Goal: Information Seeking & Learning: Learn about a topic

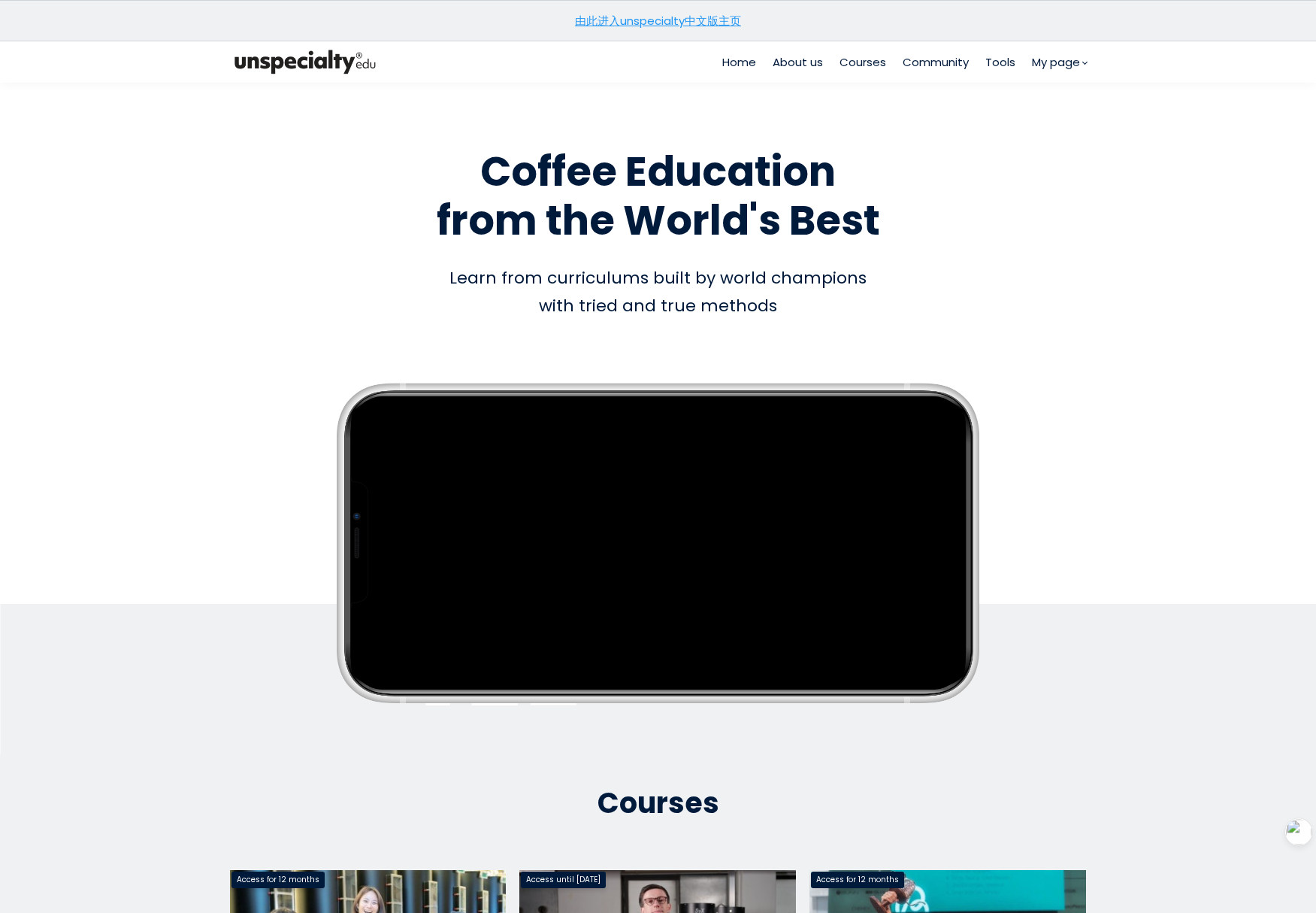
click at [697, 19] on link "由此进入unspecialty中文版主页" at bounding box center [658, 20] width 166 height 16
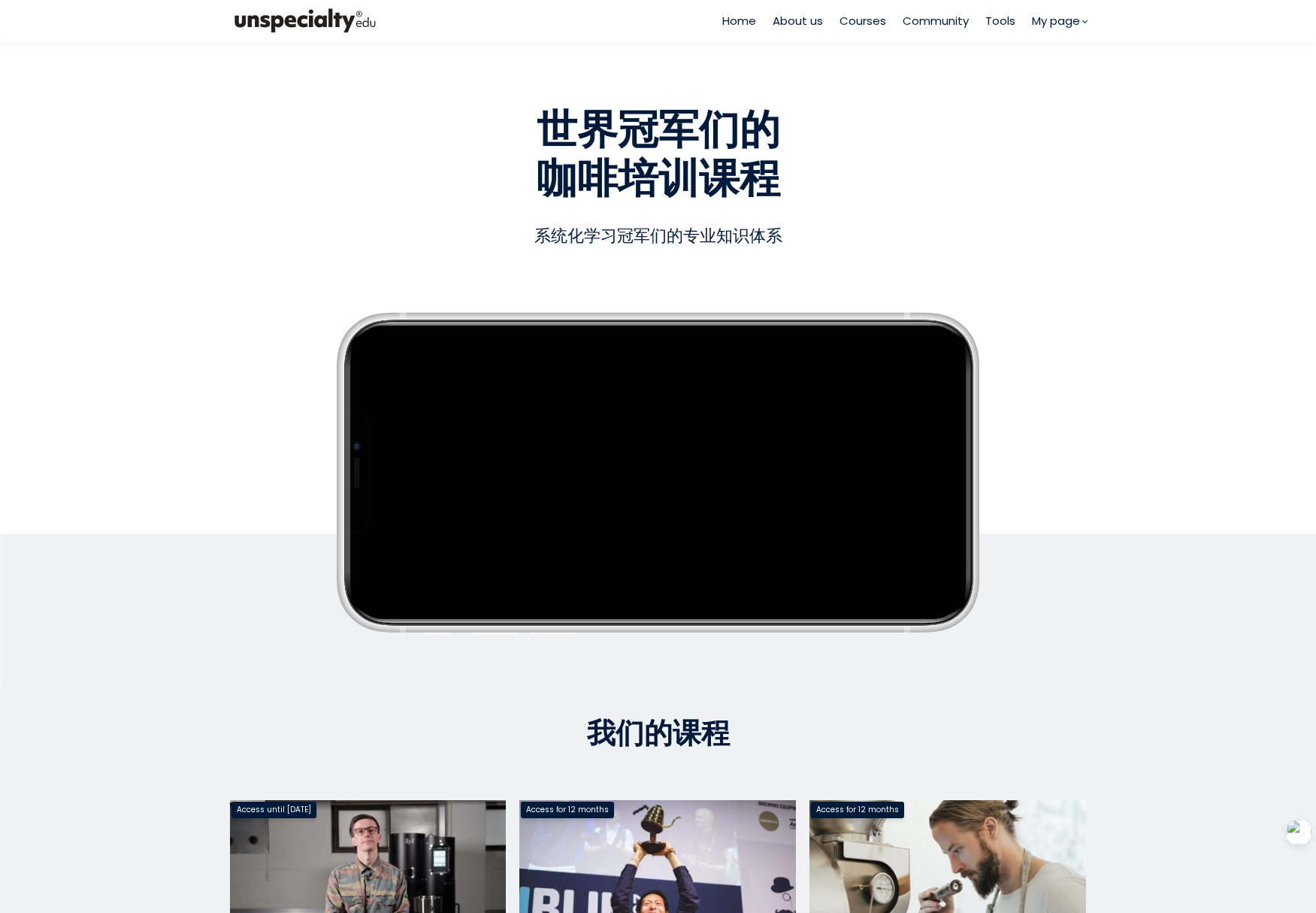
scroll to position [429, 0]
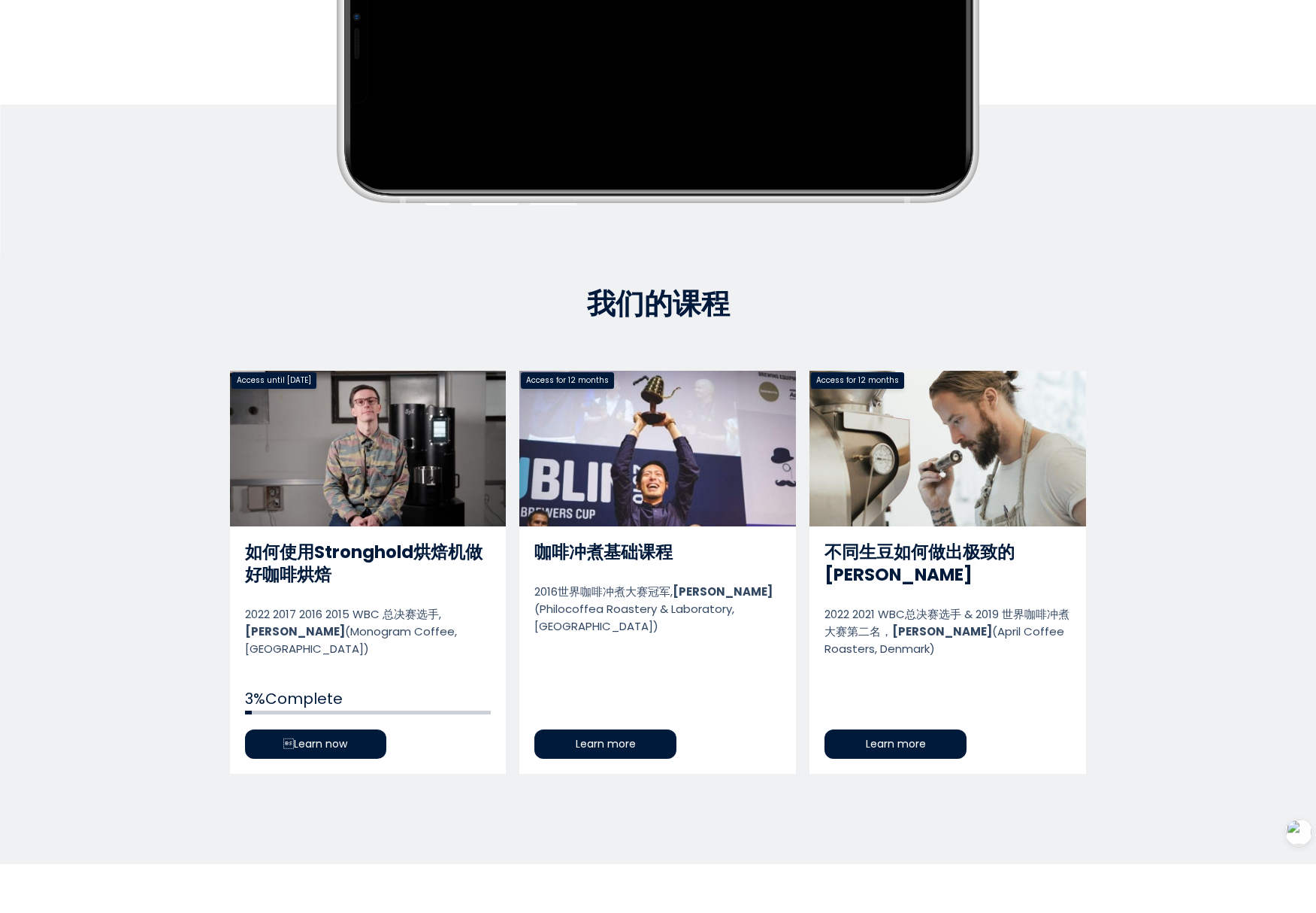
click at [322, 734] on link "如何使用Stronghold烘焙机做好咖啡烘焙" at bounding box center [368, 572] width 276 height 403
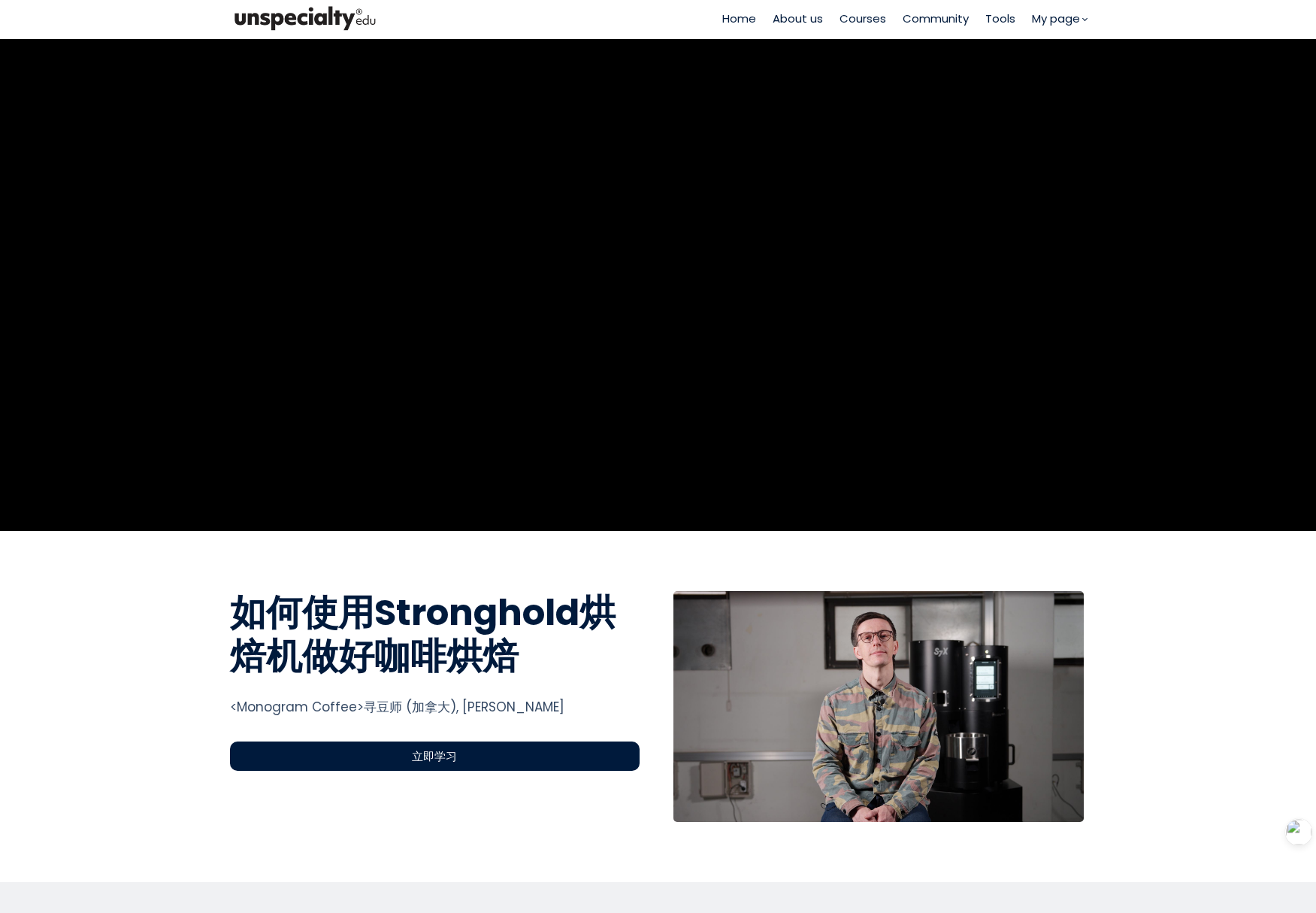
scroll to position [3, 0]
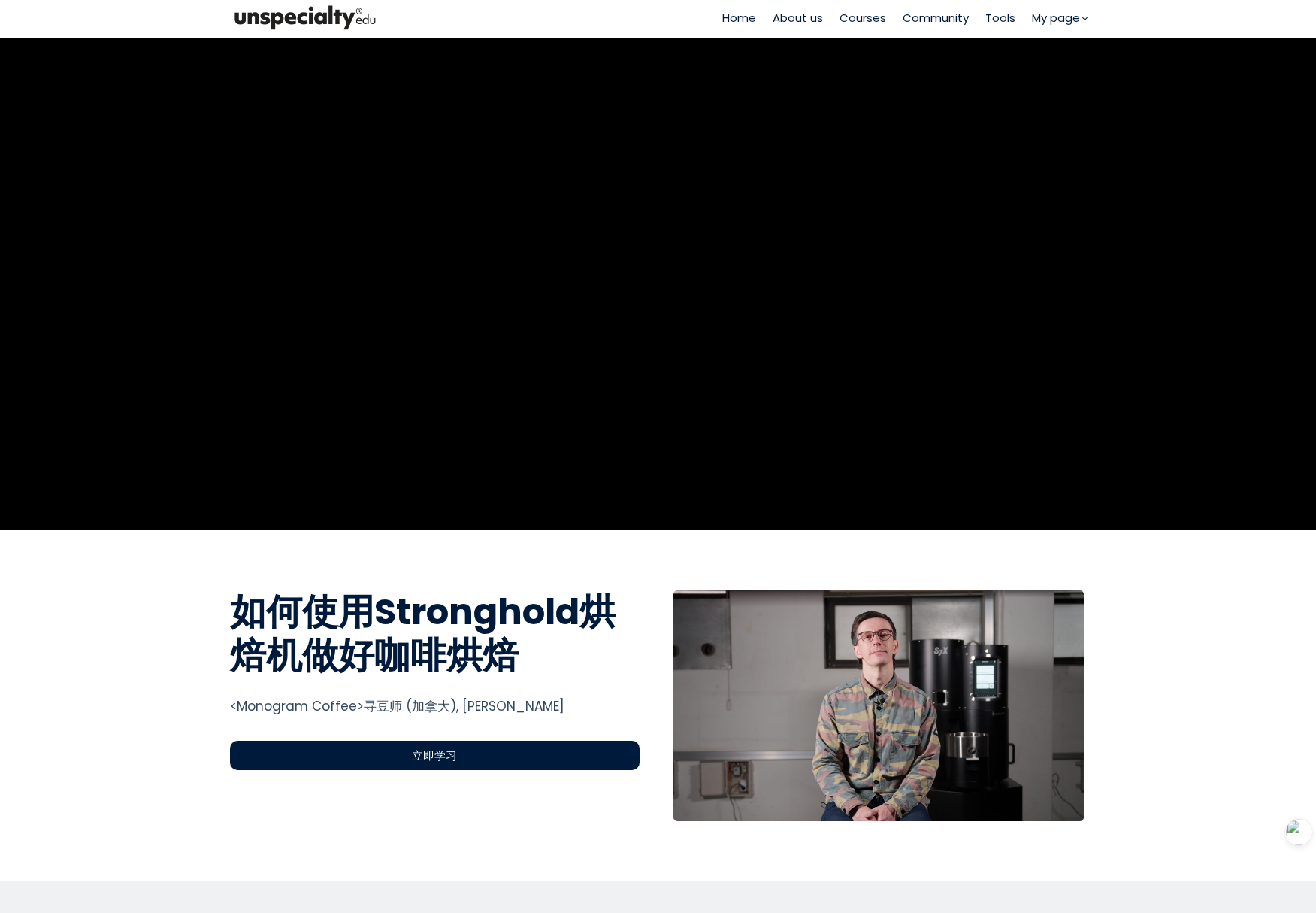
click at [395, 755] on div "立即学习" at bounding box center [435, 755] width 410 height 29
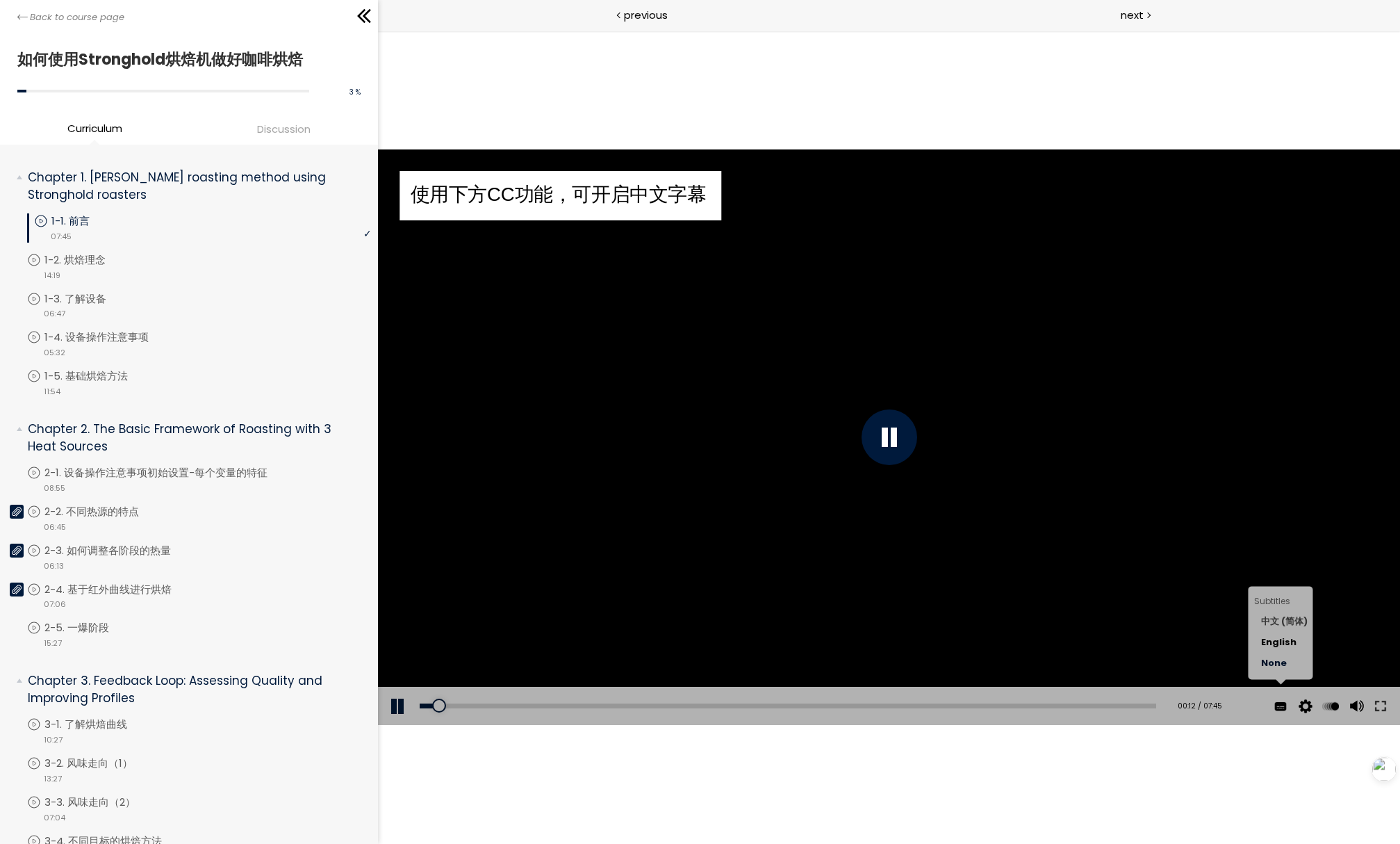
click at [1275, 628] on span "中文 (简体)" at bounding box center [1284, 622] width 47 height 14
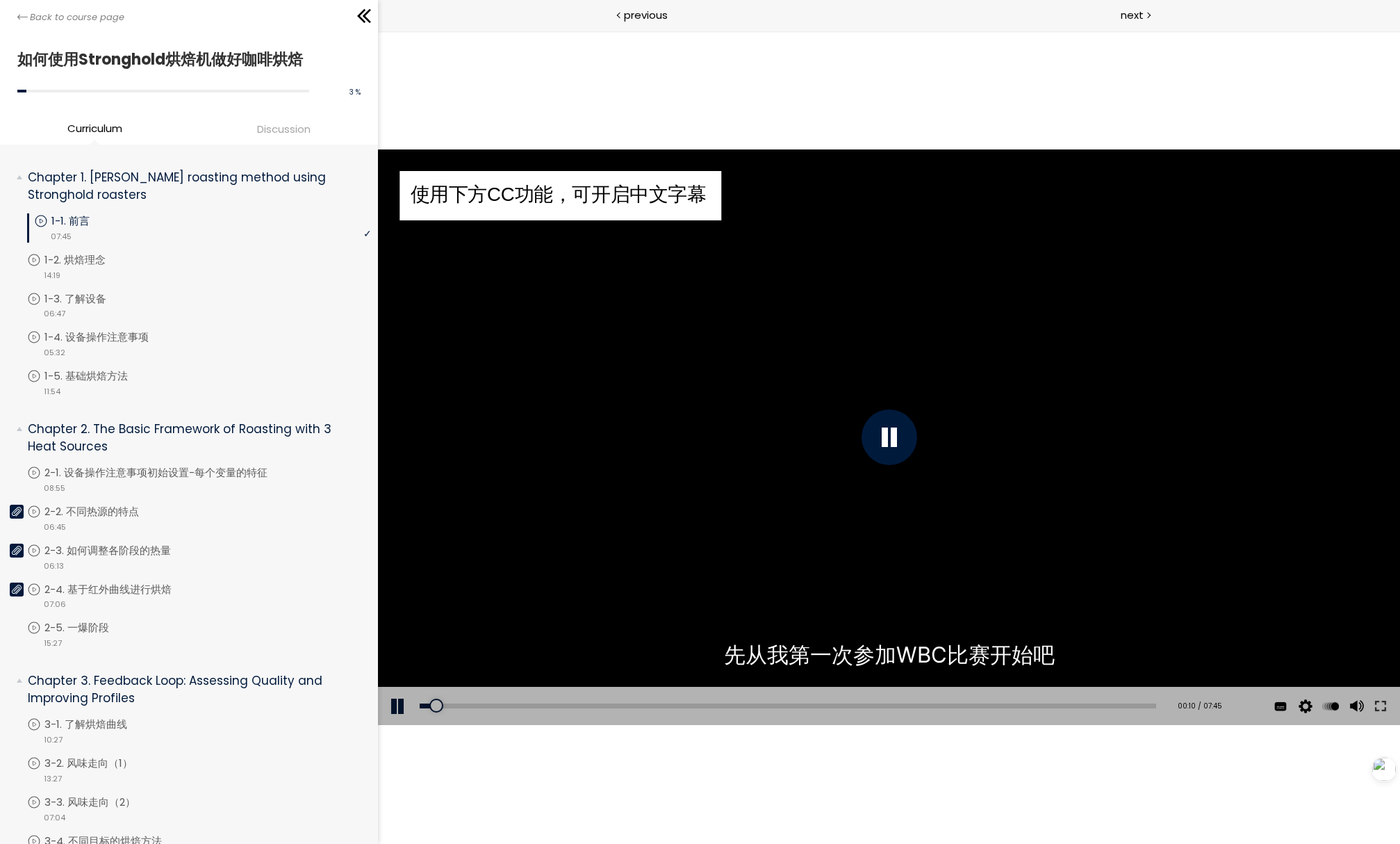
drag, startPoint x: 440, startPoint y: 705, endPoint x: 387, endPoint y: 702, distance: 53.1
click at [387, 702] on div "Add chapter 00:10 00:10 / 07:45 Auto 1080p 720p 540p 360p 224p x 2 x 1.5 x 1.25…" at bounding box center [889, 706] width 1022 height 39
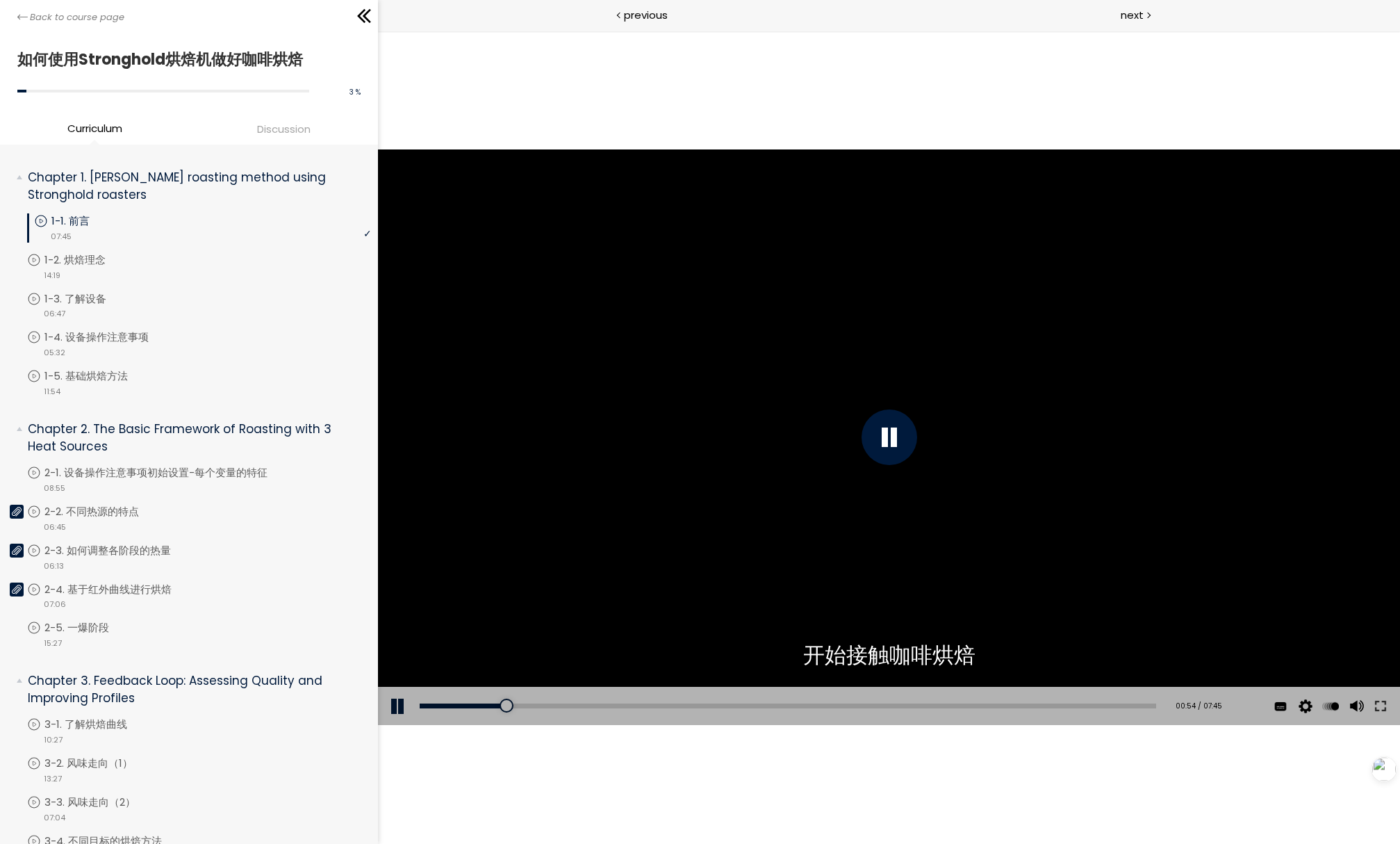
click at [683, 383] on div "使用下方CC功能，可开启中文字幕" at bounding box center [889, 436] width 1022 height 574
click at [685, 381] on div "使用下方CC功能，可开启中文字幕" at bounding box center [889, 436] width 1022 height 574
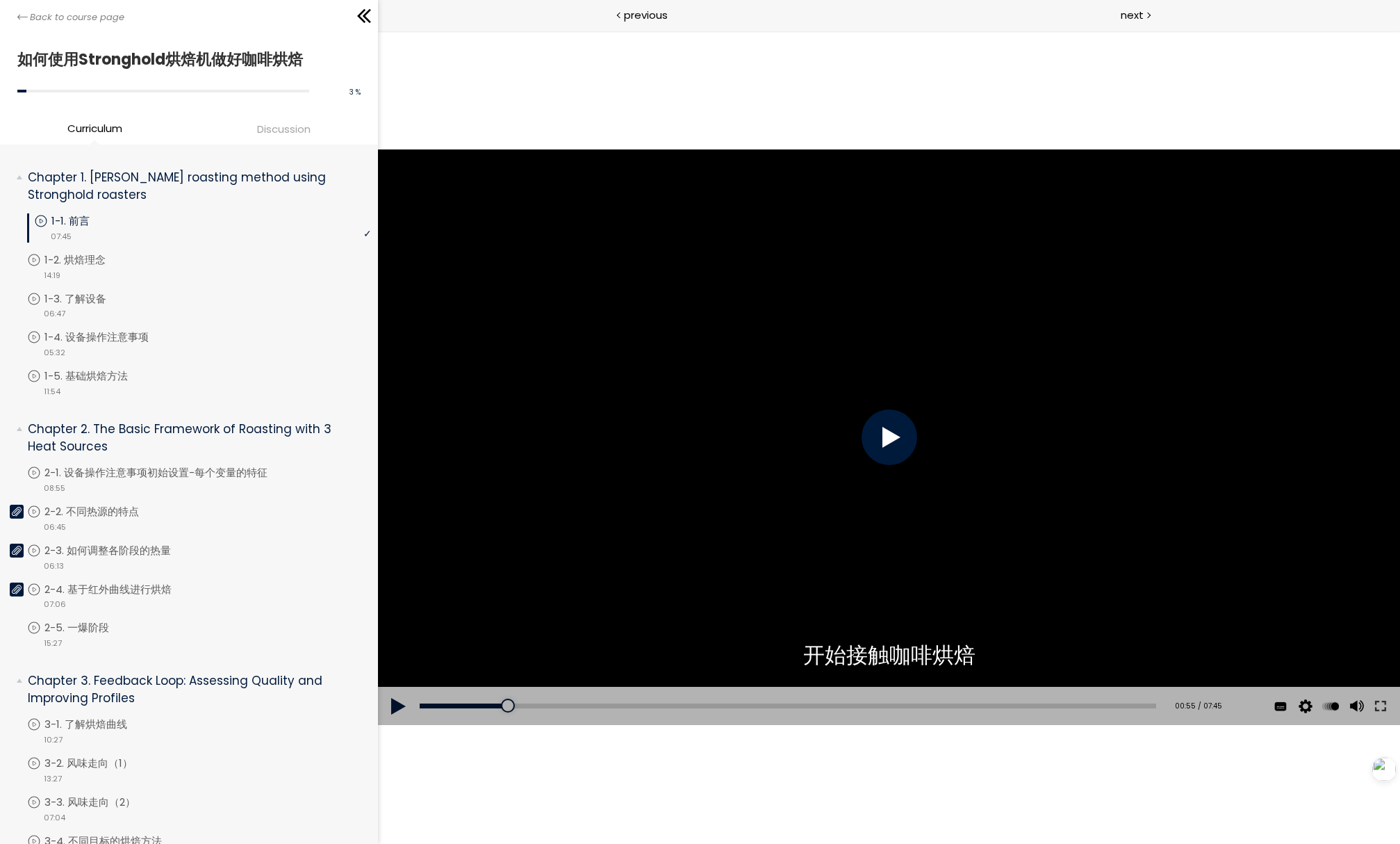
click at [687, 379] on div "使用下方CC功能，可开启中文字幕" at bounding box center [889, 436] width 1022 height 574
click at [1379, 708] on button at bounding box center [1380, 706] width 25 height 39
click at [848, 109] on div "点击播放声音 @keyframes VOLUME_SMALL_WAVE_FLASH { 0% { opacity: 0; } 33% { opacity: 1…" at bounding box center [889, 437] width 1022 height 813
click at [815, 80] on div "点击播放声音 @keyframes VOLUME_SMALL_WAVE_FLASH { 0% { opacity: 0; } 33% { opacity: 1…" at bounding box center [889, 437] width 1022 height 813
click at [1028, 592] on div "使用下方CC功能，可开启中文字幕" at bounding box center [889, 436] width 1022 height 574
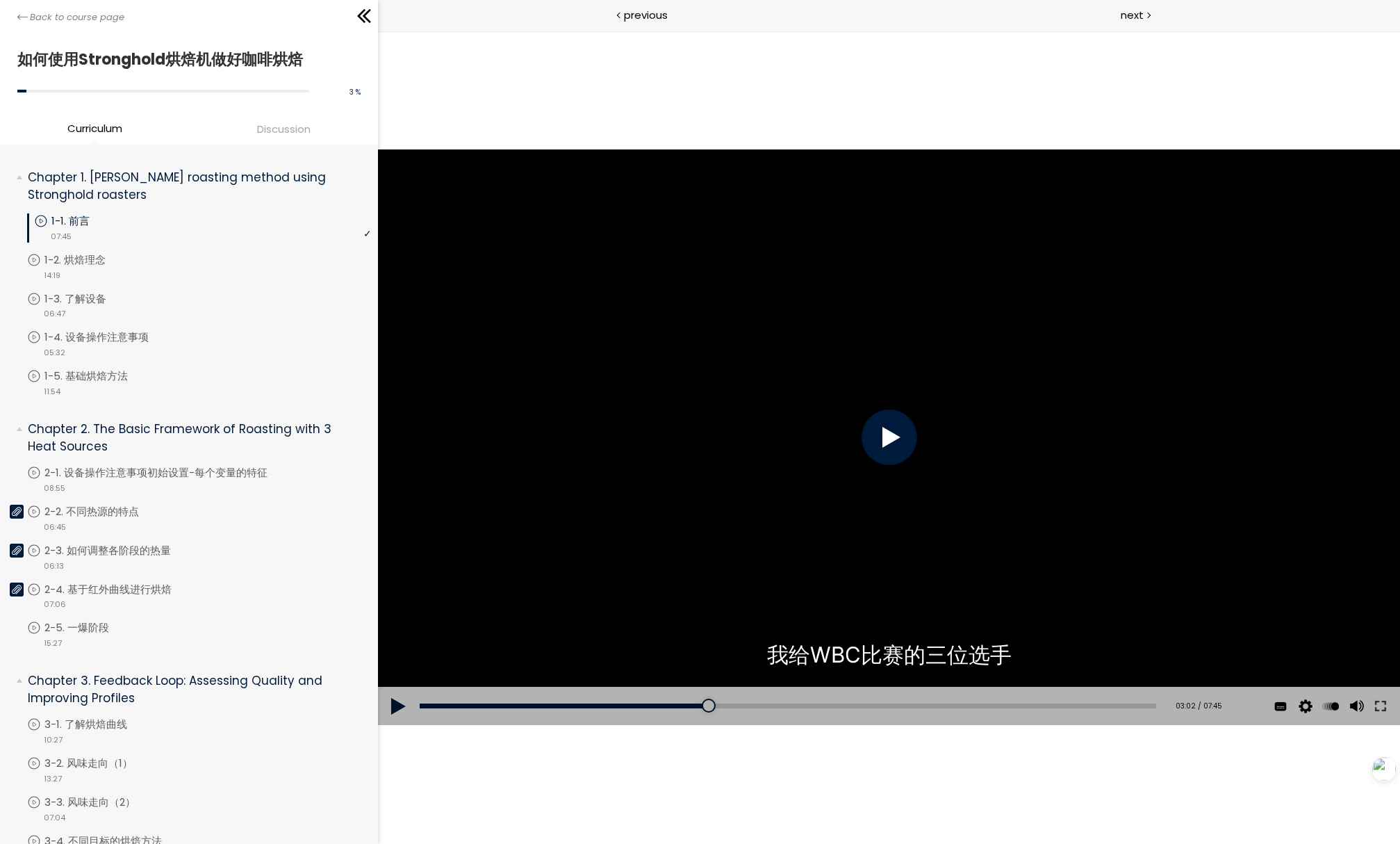
click at [1034, 575] on div "使用下方CC功能，可开启中文字幕" at bounding box center [889, 436] width 1022 height 574
click at [755, 68] on div "点击播放声音 @keyframes VOLUME_SMALL_WAVE_FLASH { 0% { opacity: 0; } 33% { opacity: 1…" at bounding box center [889, 437] width 1022 height 813
click at [812, 706] on div "00:00" at bounding box center [788, 706] width 736 height 5
click at [830, 704] on div "04:25" at bounding box center [788, 706] width 736 height 5
click at [852, 703] on div "04:39" at bounding box center [788, 706] width 736 height 5
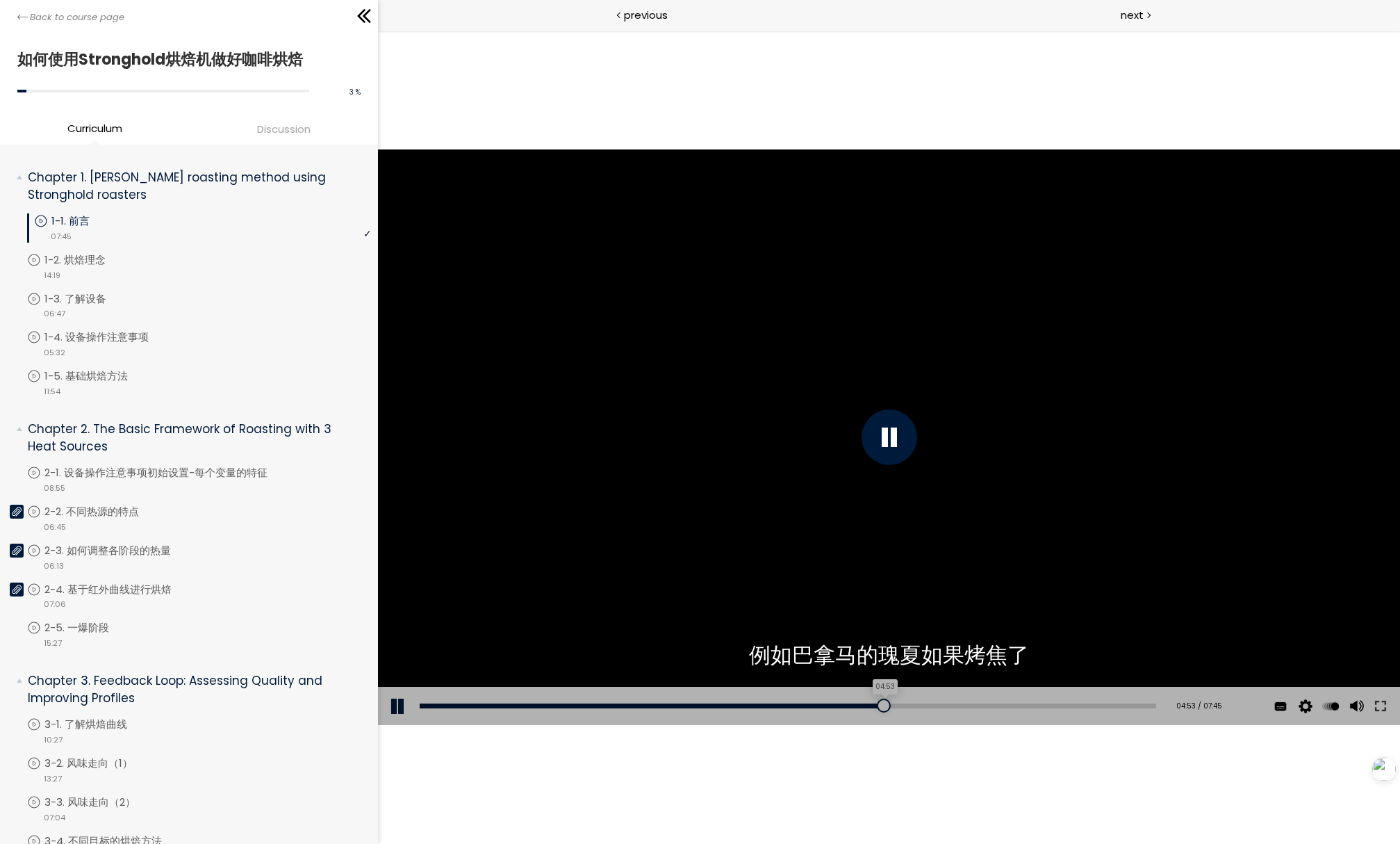
click at [874, 706] on div "04:53" at bounding box center [788, 706] width 736 height 5
click at [902, 703] on div "05:11" at bounding box center [788, 706] width 736 height 5
click at [927, 703] on div "05:19" at bounding box center [788, 706] width 736 height 5
click at [962, 701] on div "Add chapter 05:36" at bounding box center [788, 706] width 736 height 39
click at [972, 704] on div "05:56" at bounding box center [788, 706] width 736 height 5
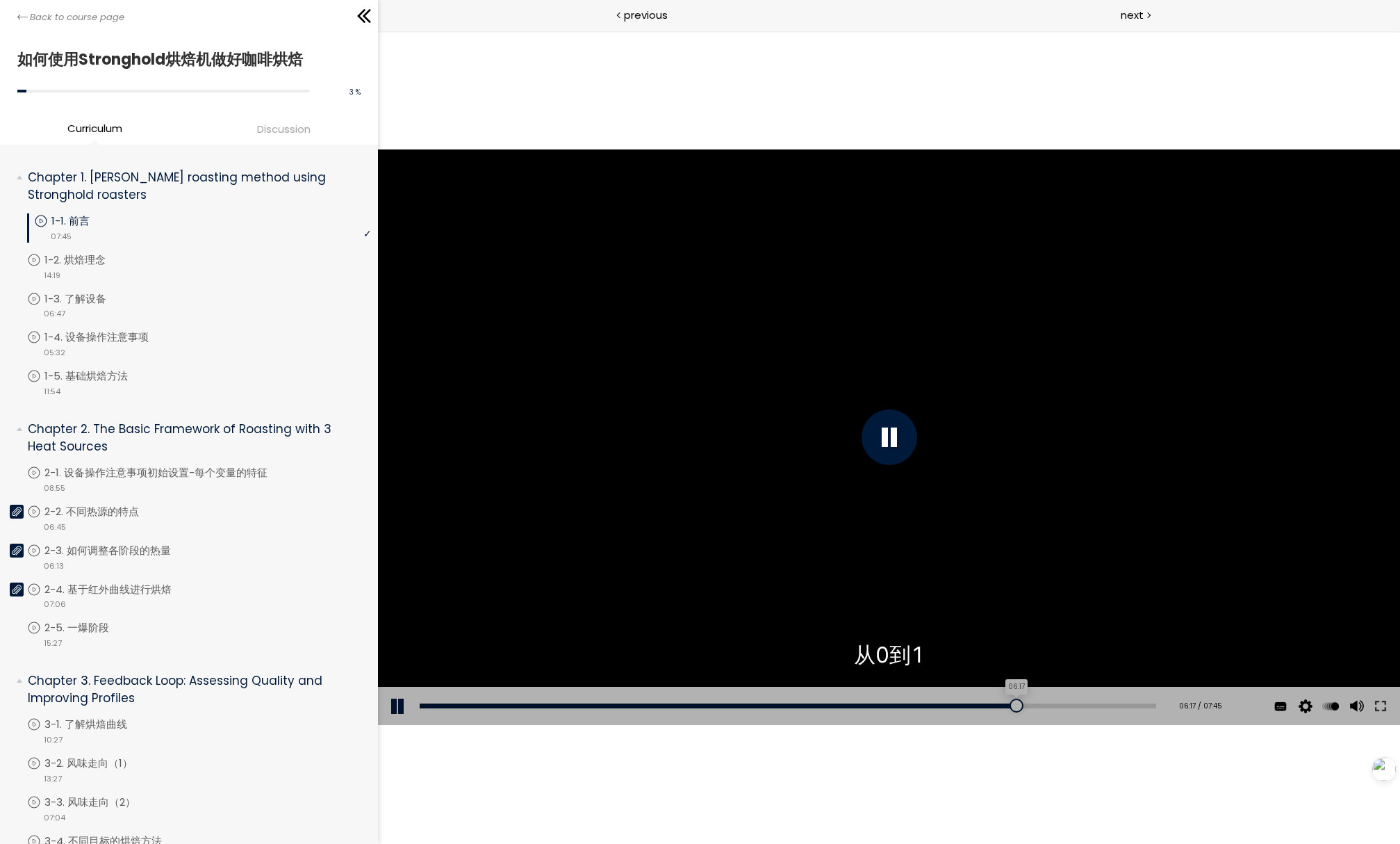
click at [1005, 706] on div "06:17" at bounding box center [788, 706] width 736 height 5
click at [1051, 703] on div "06:46" at bounding box center [788, 706] width 736 height 5
click at [991, 779] on div "点击播放声音 @keyframes VOLUME_SMALL_WAVE_FLASH { 0% { opacity: 0; } 33% { opacity: 1…" at bounding box center [889, 437] width 1022 height 813
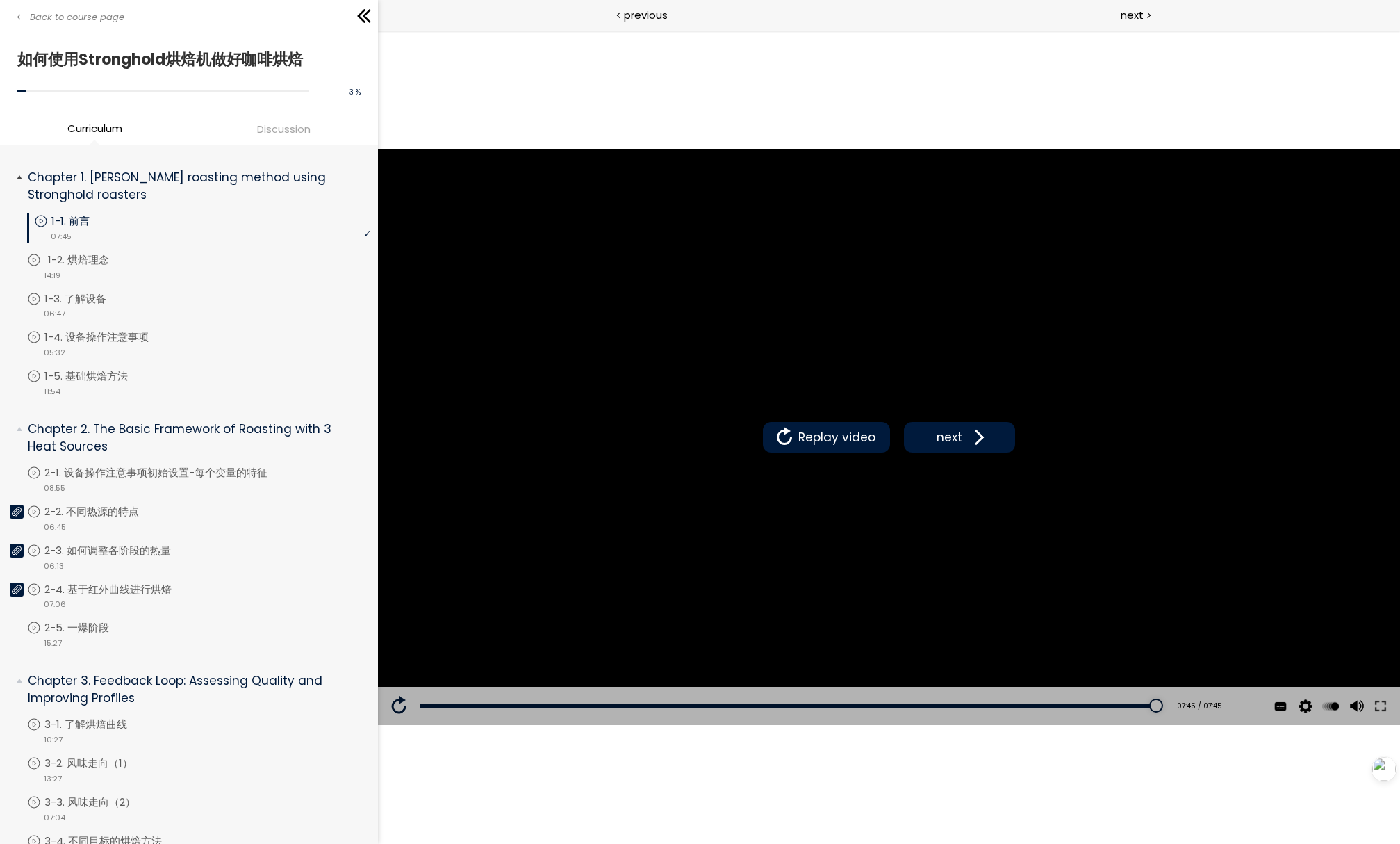
click at [118, 263] on p "1-2. 烘焙理念" at bounding box center [92, 260] width 89 height 15
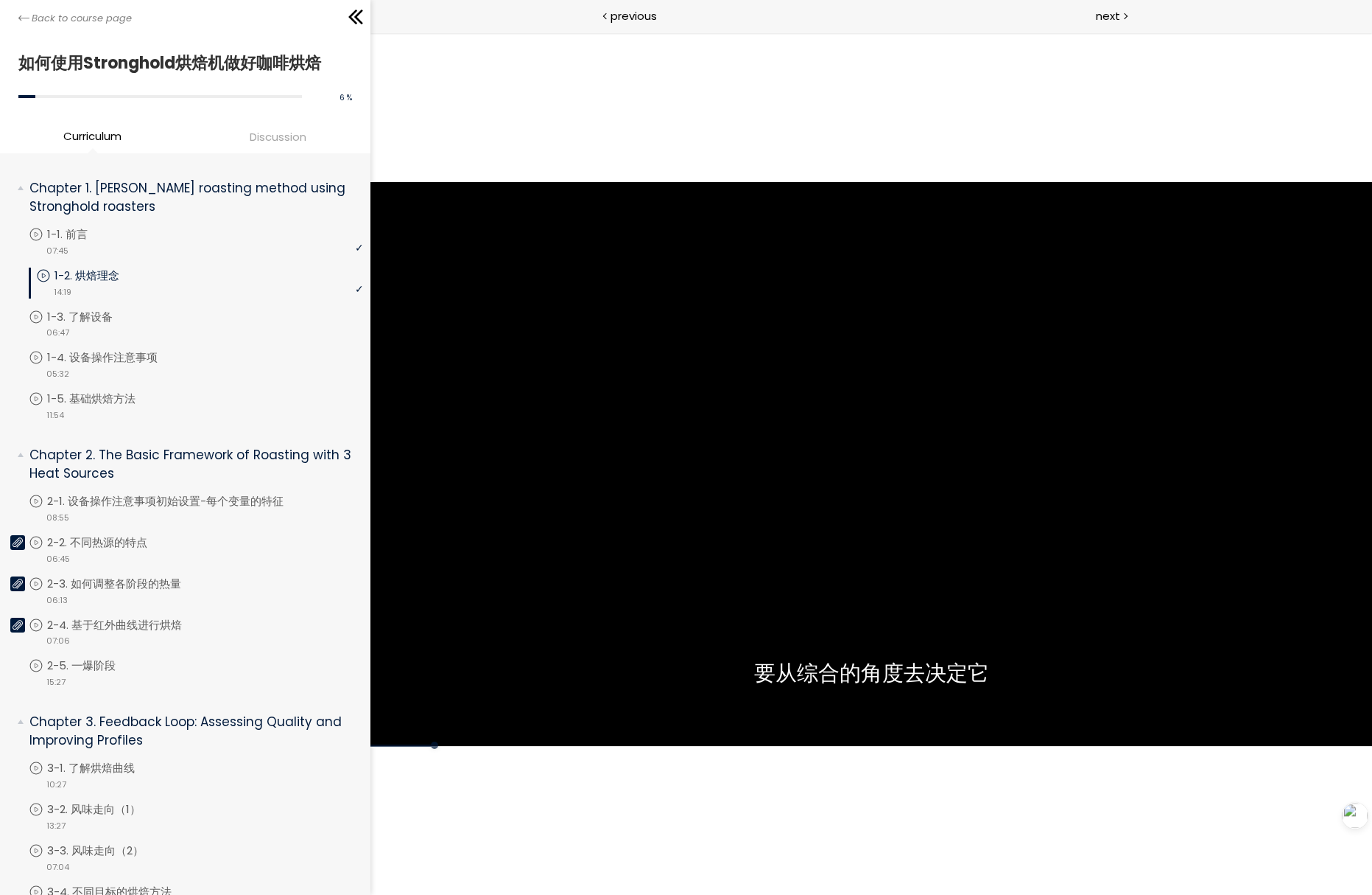
click at [672, 108] on div "点击播放声音 @keyframes VOLUME_SMALL_WAVE_FLASH { 0% { opacity: 0; } 33% { opacity: 1…" at bounding box center [871, 463] width 1002 height 862
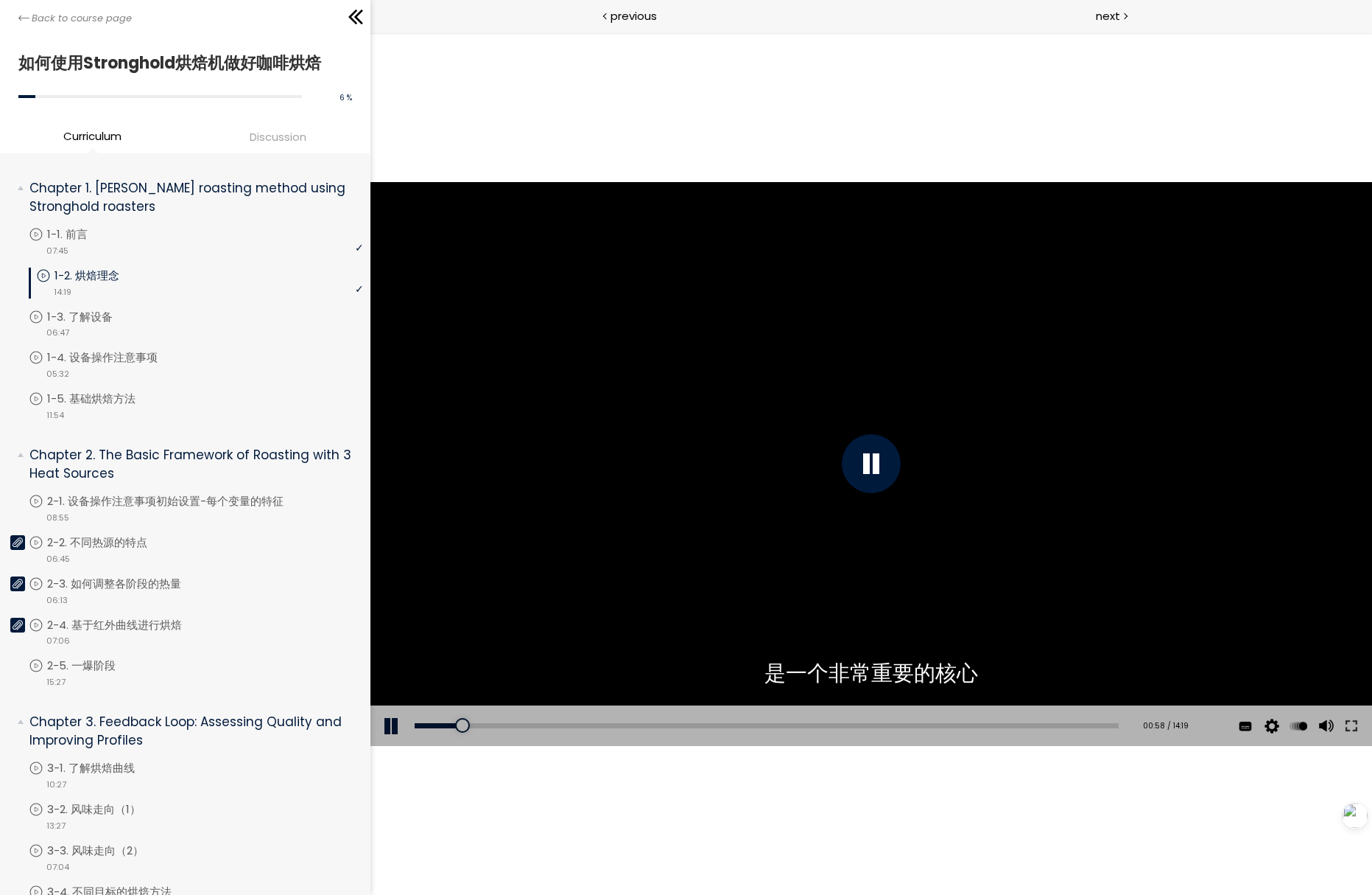
click at [877, 148] on div "点击播放声音 @keyframes VOLUME_SMALL_WAVE_FLASH { 0% { opacity: 0; } 33% { opacity: 1…" at bounding box center [871, 463] width 1002 height 862
click at [454, 726] on div "00:49" at bounding box center [766, 726] width 704 height 5
click at [694, 137] on div "点击播放声音 @keyframes VOLUME_SMALL_WAVE_FLASH { 0% { opacity: 0; } 33% { opacity: 1…" at bounding box center [871, 463] width 1002 height 862
click at [744, 299] on div "使用下方CC功能，可开启中文字幕" at bounding box center [871, 463] width 1002 height 564
click at [753, 274] on div "使用下方CC功能，可开启中文字幕" at bounding box center [871, 463] width 1002 height 564
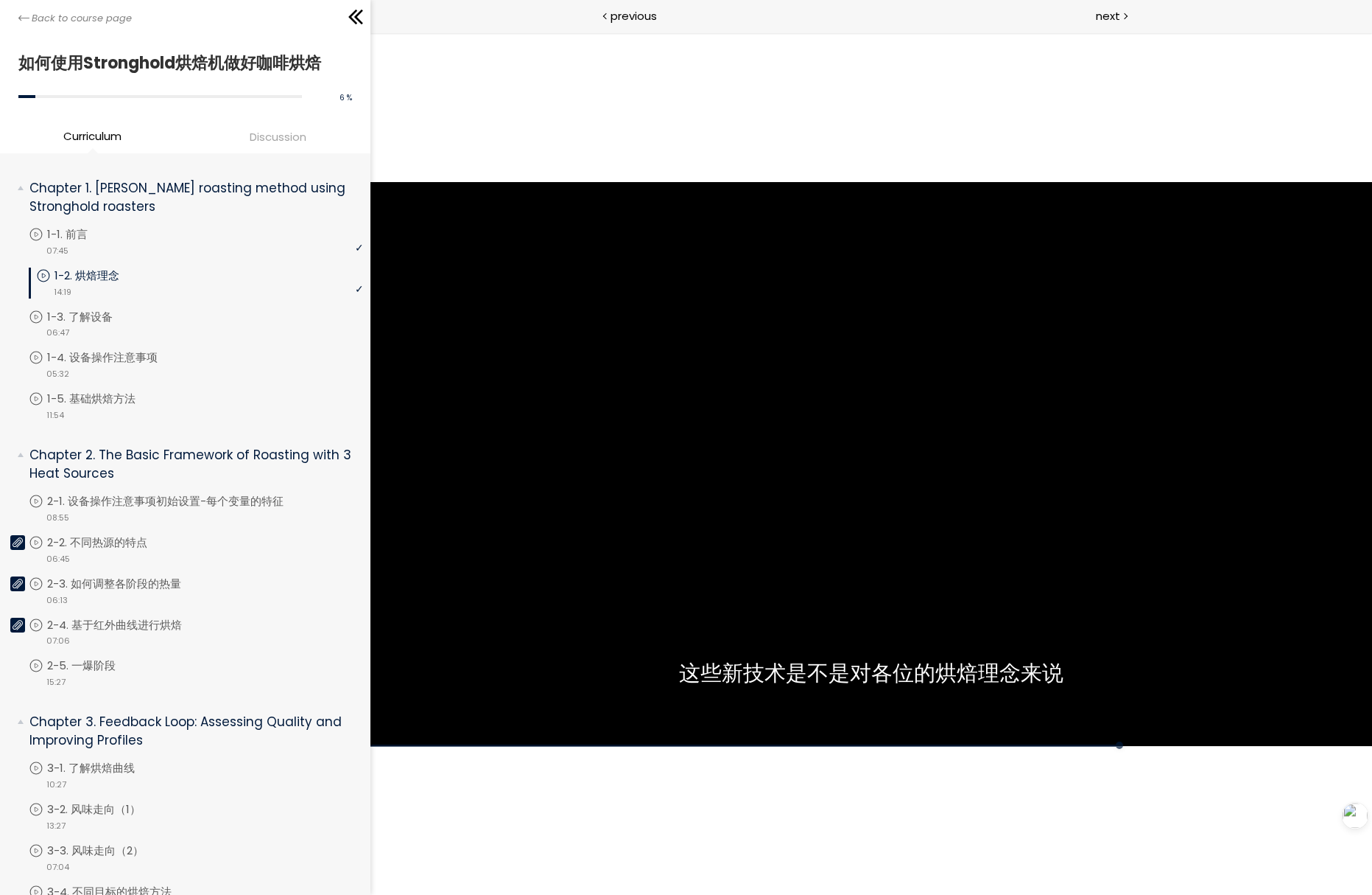
click at [760, 121] on div "点击播放声音 @keyframes VOLUME_SMALL_WAVE_FLASH { 0% { opacity: 0; } 33% { opacity: 1…" at bounding box center [871, 463] width 1002 height 862
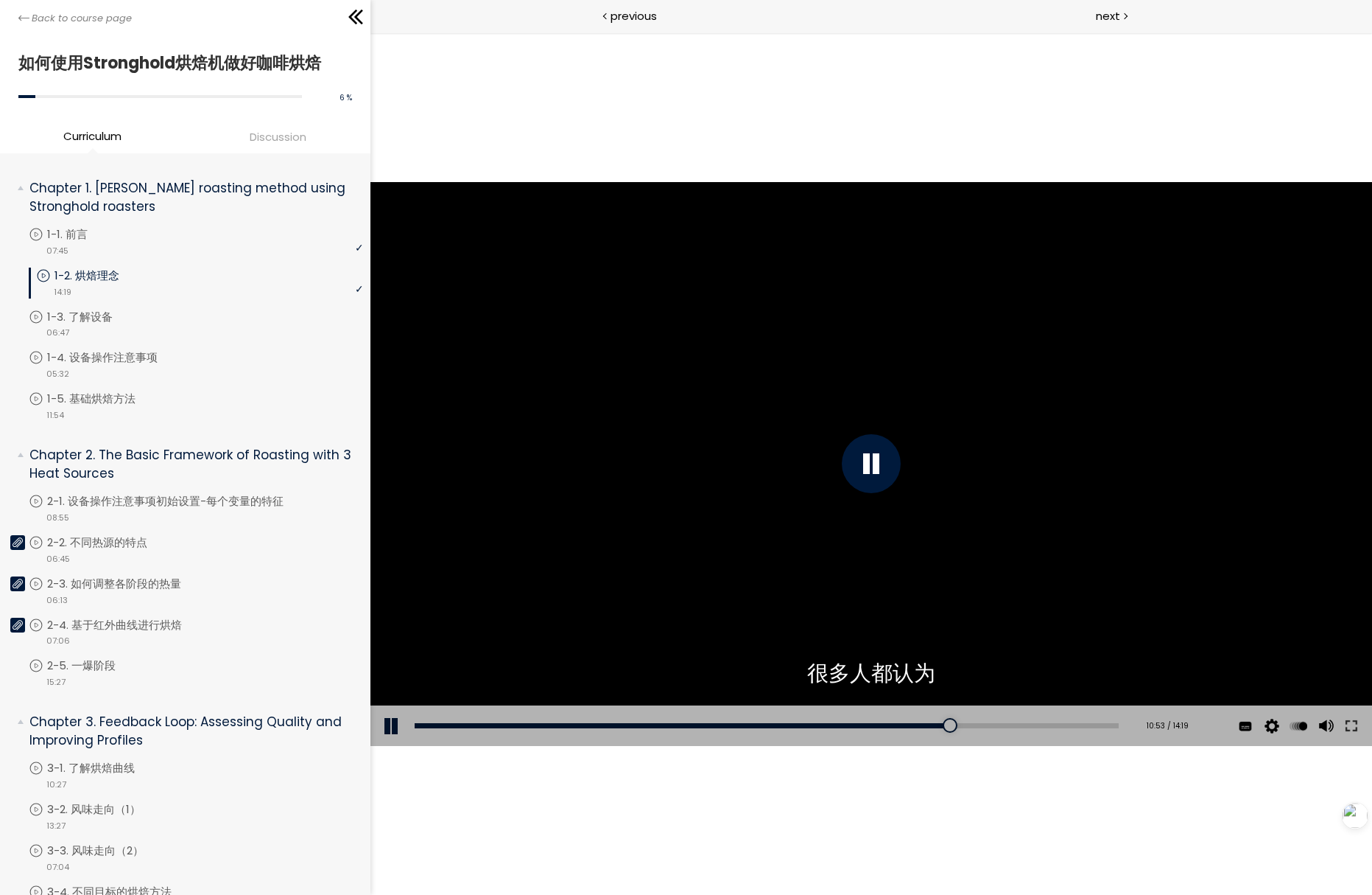
click at [832, 164] on div "点击播放声音 @keyframes VOLUME_SMALL_WAVE_FLASH { 0% { opacity: 0; } 33% { opacity: 1…" at bounding box center [871, 463] width 1002 height 862
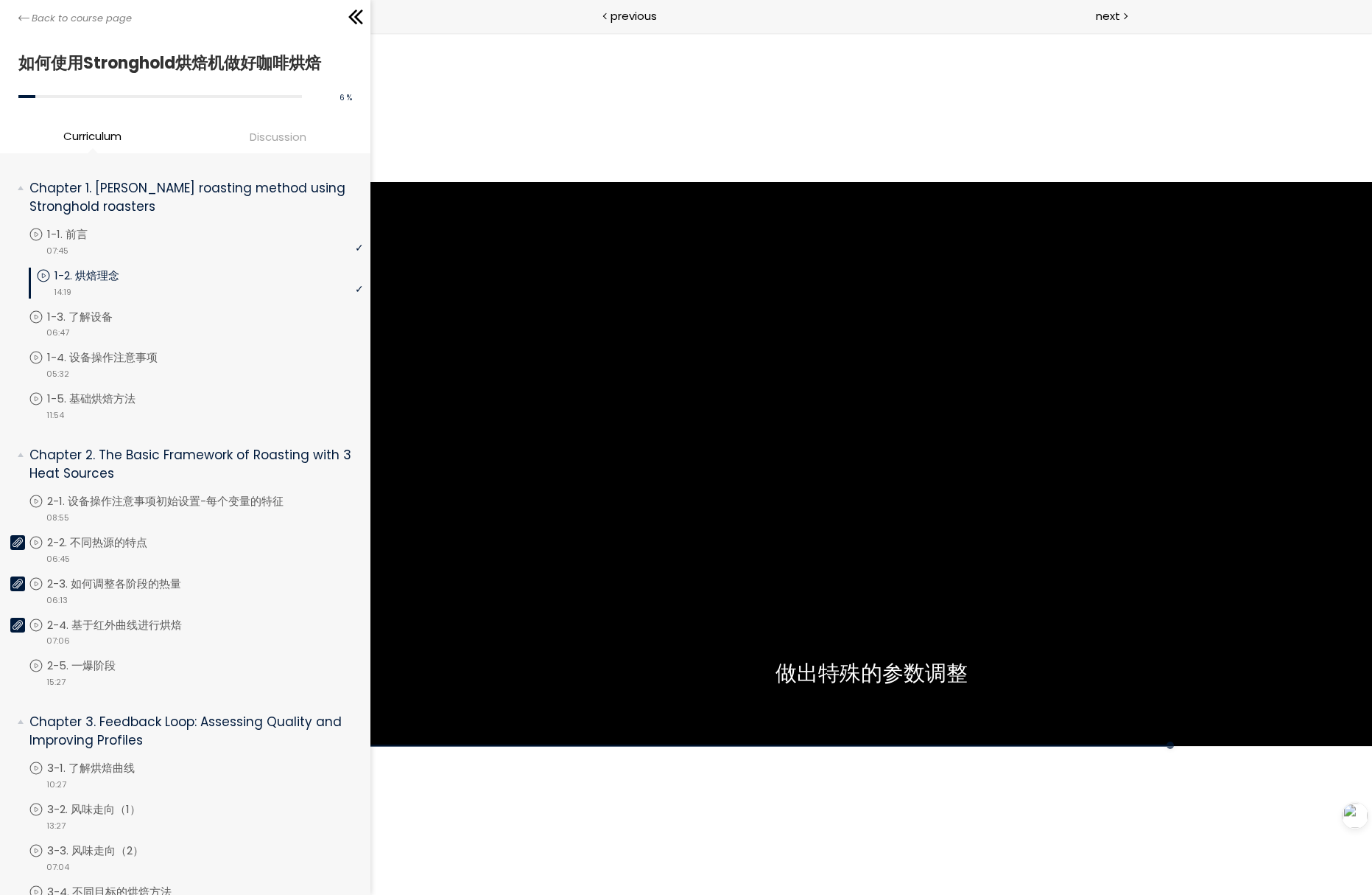
click at [788, 126] on div "点击播放声音 @keyframes VOLUME_SMALL_WAVE_FLASH { 0% { opacity: 0; } 33% { opacity: 1…" at bounding box center [871, 463] width 1002 height 862
click at [654, 237] on div "使用下方CC功能，可开启中文字幕" at bounding box center [871, 463] width 1002 height 564
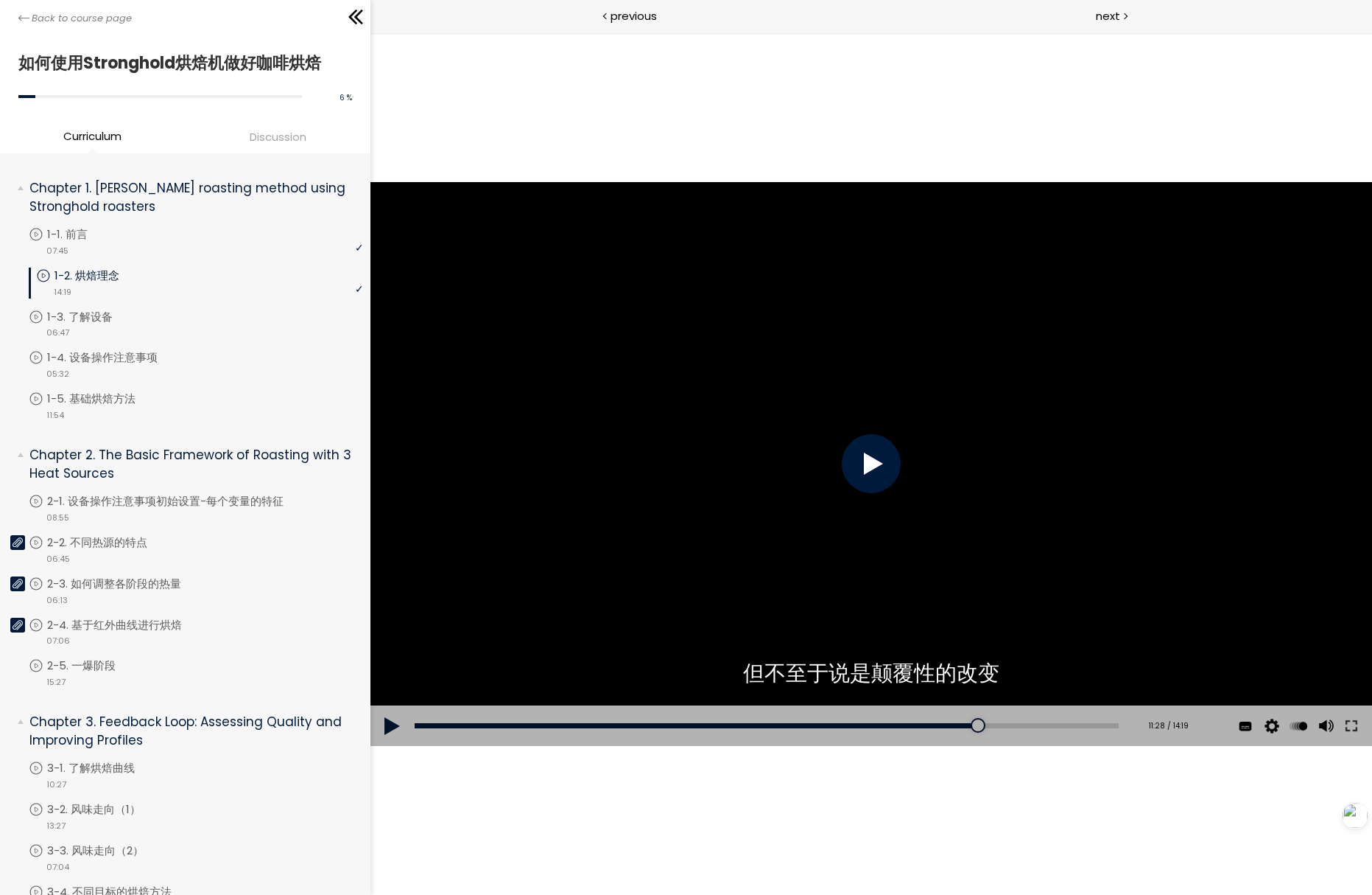
click at [656, 237] on div "使用下方CC功能，可开启中文字幕" at bounding box center [871, 463] width 1002 height 564
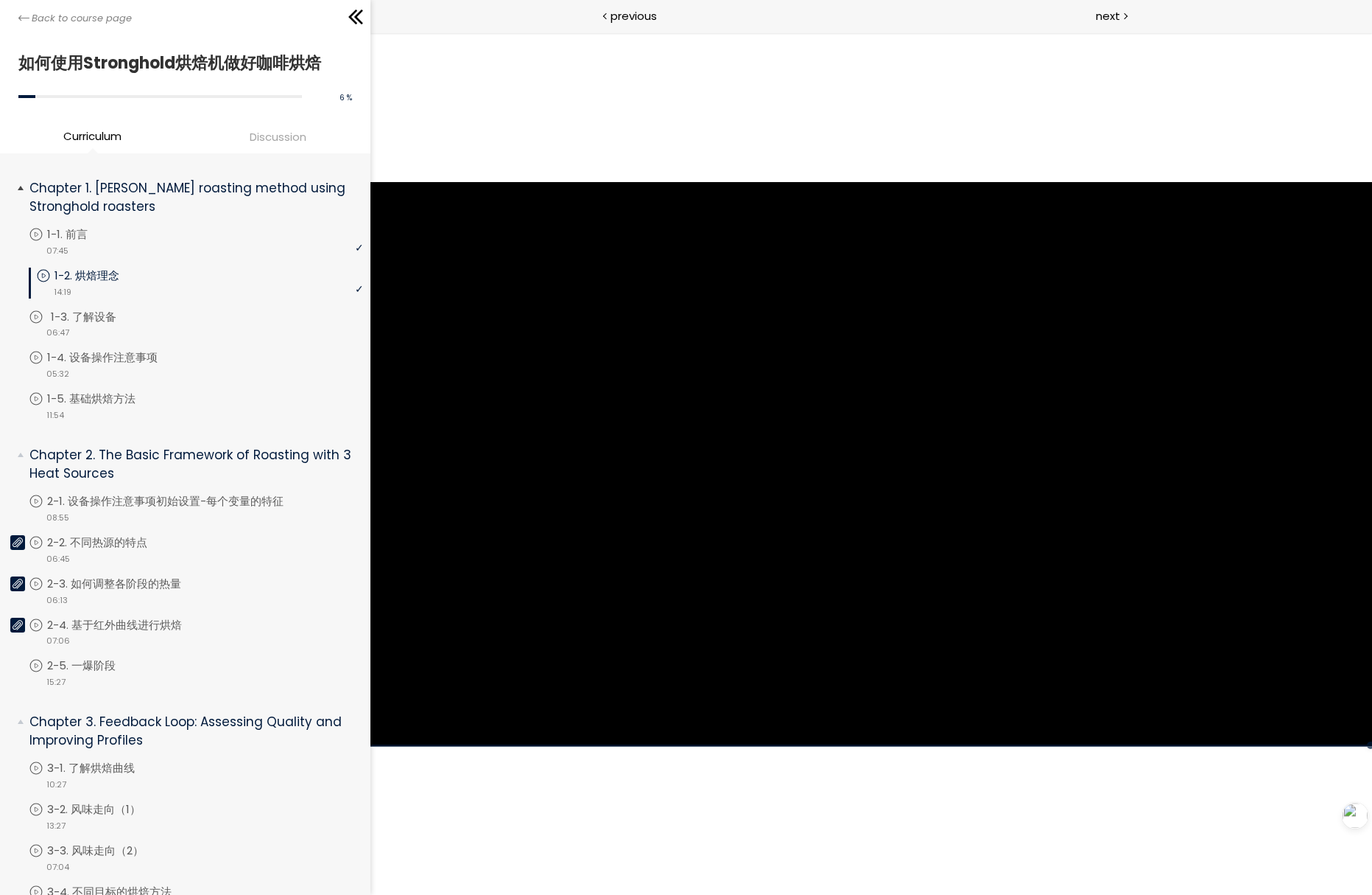
click at [138, 321] on p "1-3. 了解设备" at bounding box center [99, 317] width 95 height 16
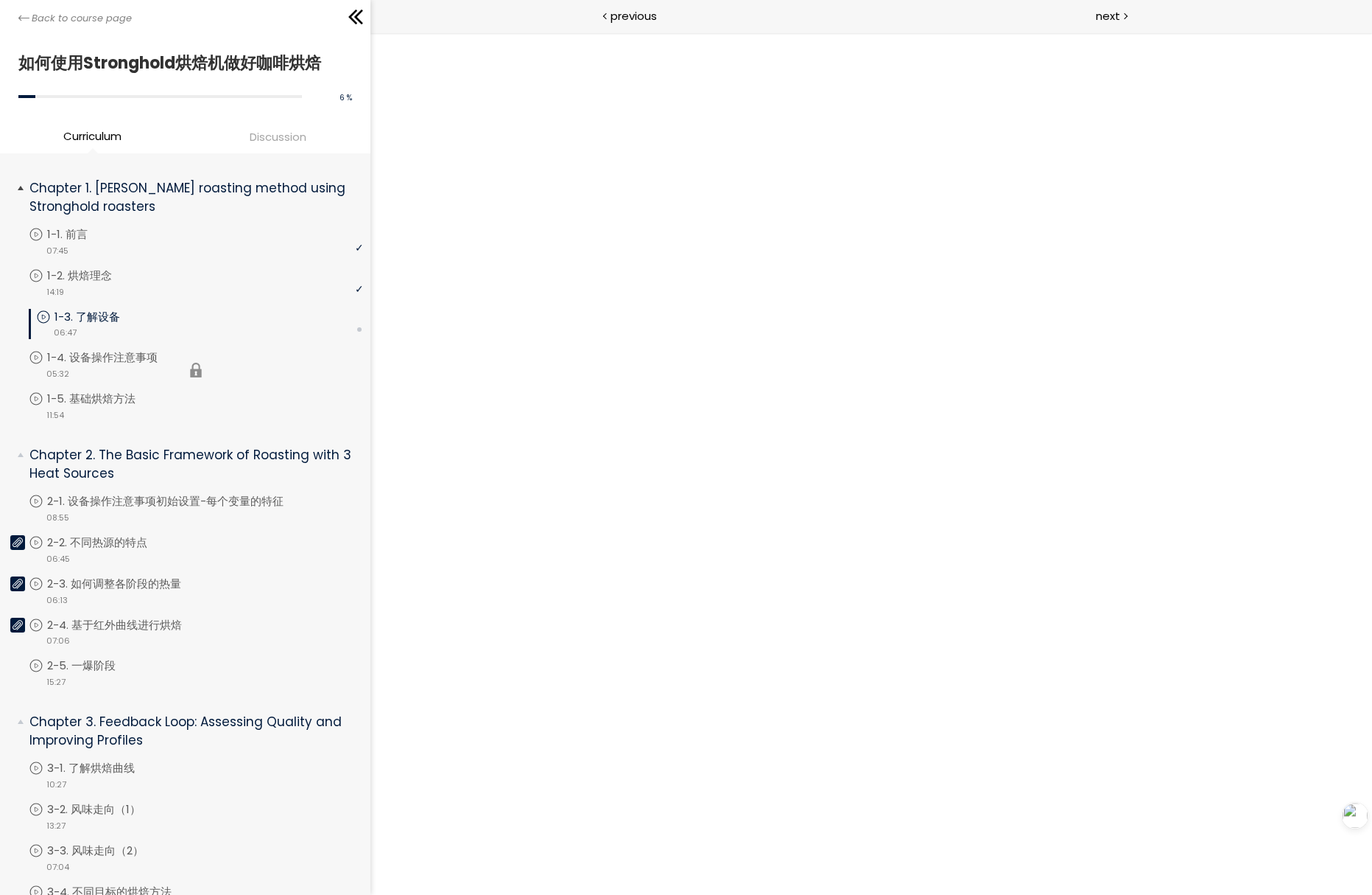
click at [136, 360] on li "You have to complete unit (1-4. 设备操作注意事项) in order to continue. 1-4. 设备操作注意事项 v…" at bounding box center [196, 370] width 334 height 41
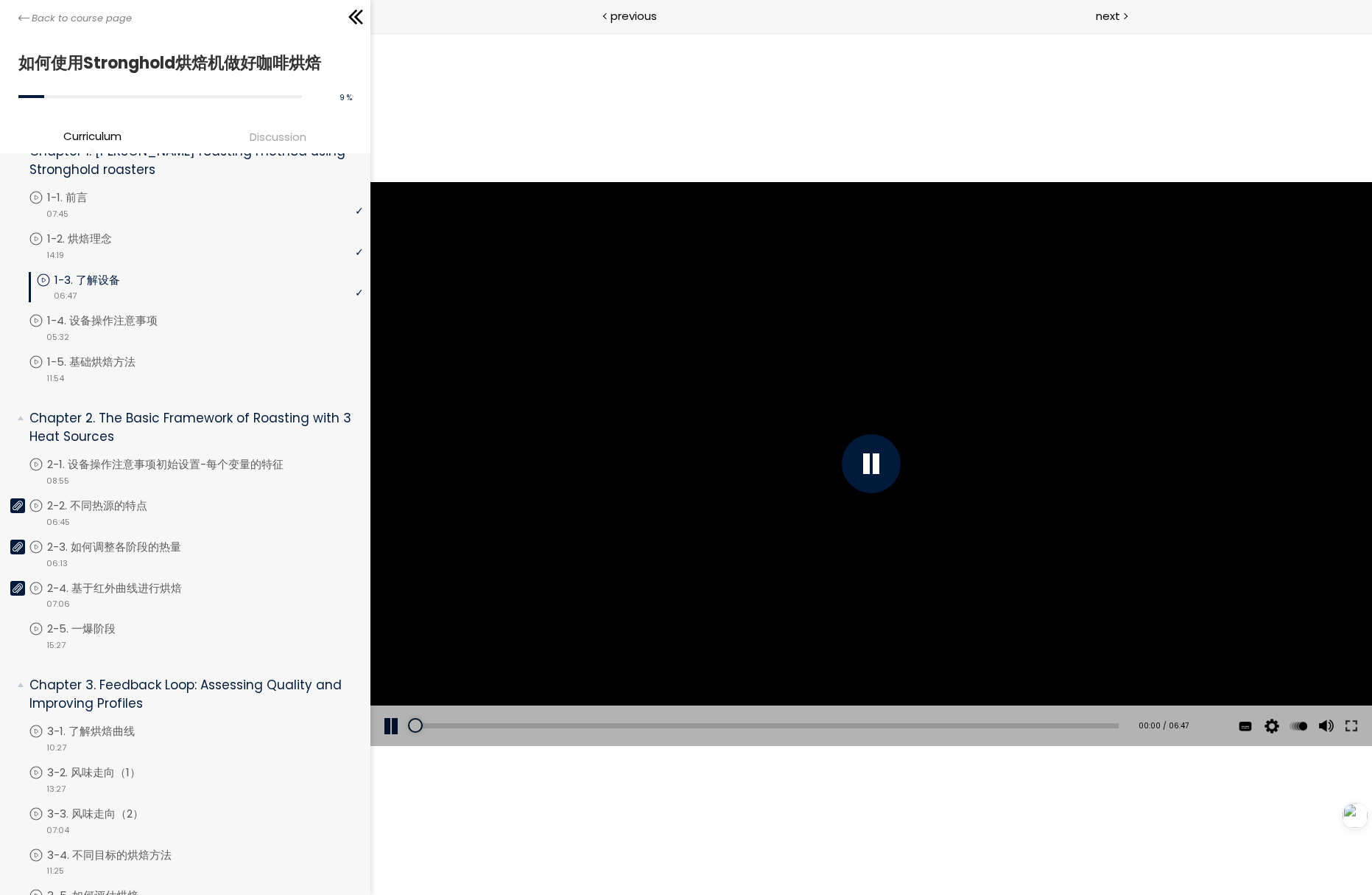
scroll to position [36, 0]
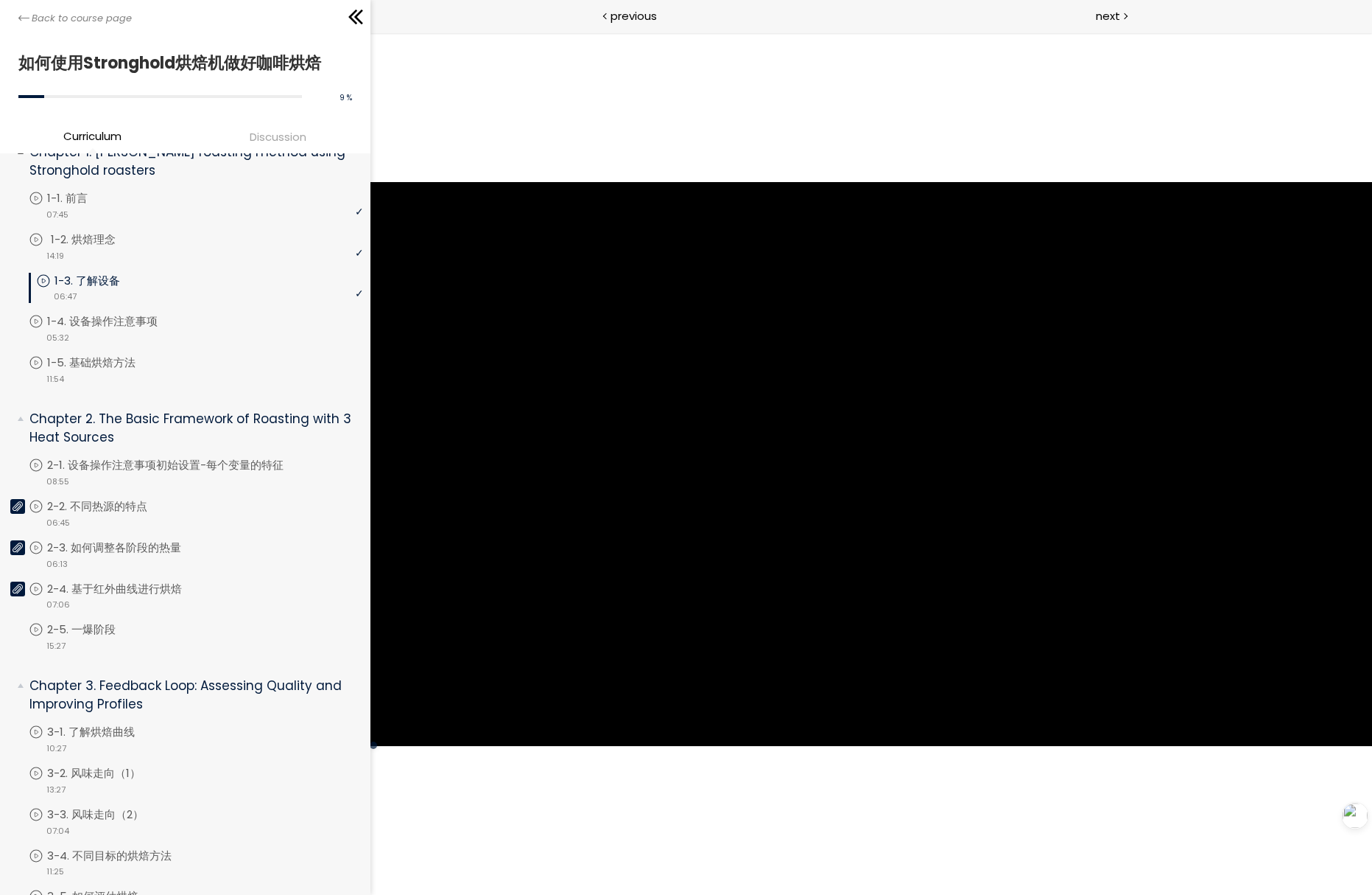
click at [113, 243] on p "1-2. 烘焙理念" at bounding box center [98, 239] width 94 height 16
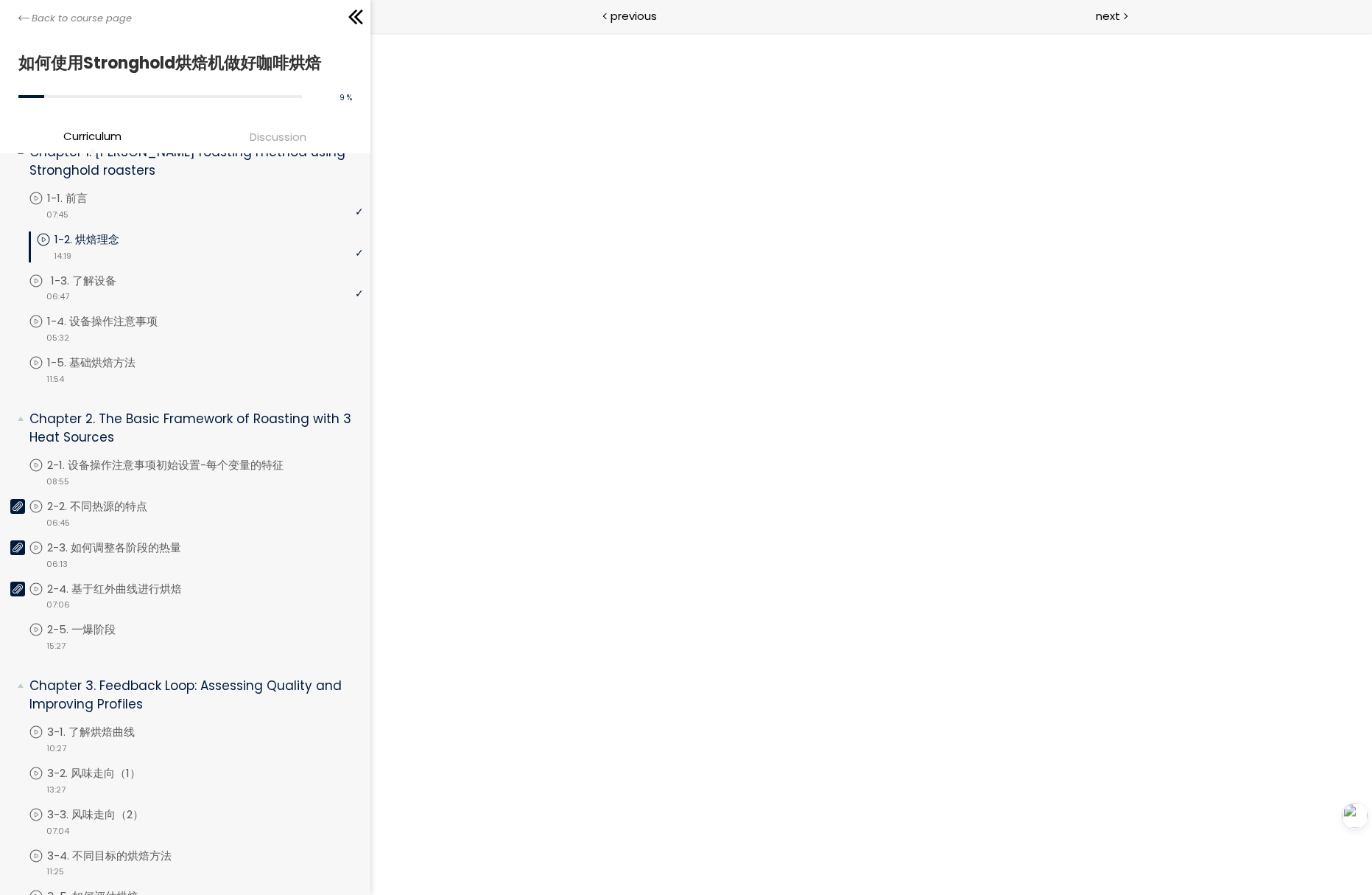
click at [116, 281] on p "1-3. 了解设备" at bounding box center [99, 281] width 95 height 16
click at [129, 329] on div "video 05:32" at bounding box center [196, 336] width 334 height 14
click at [131, 300] on li "You have to complete unit (1-3. 了解设备) in order to continue. 1-3. 了解设备 video 06:…" at bounding box center [196, 293] width 334 height 41
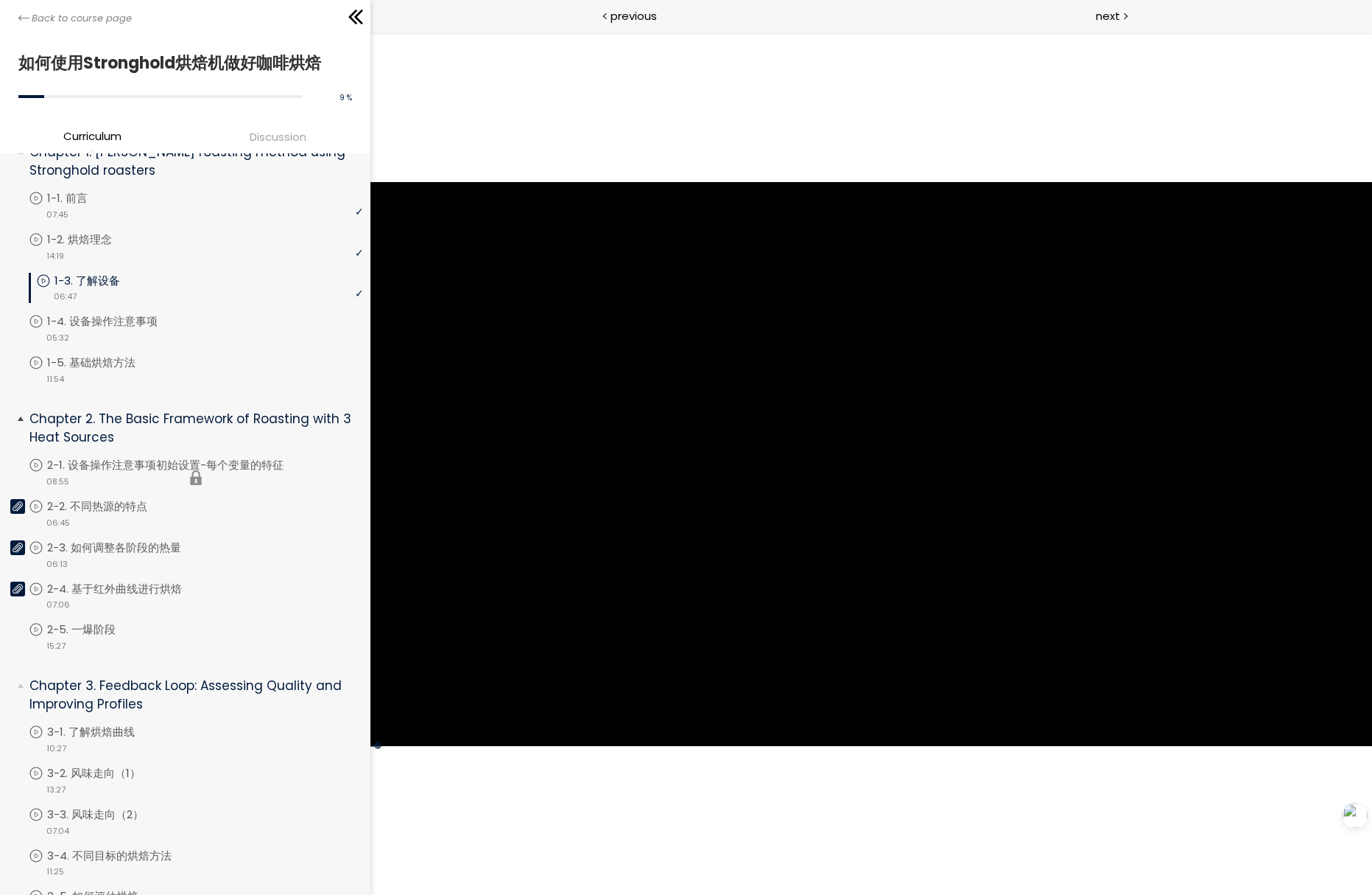
click at [180, 462] on li "You have to complete unit (2-1. 设备操作注意事项初始设置-每个变量的特征) in order to continue. 2-1…" at bounding box center [196, 478] width 334 height 41
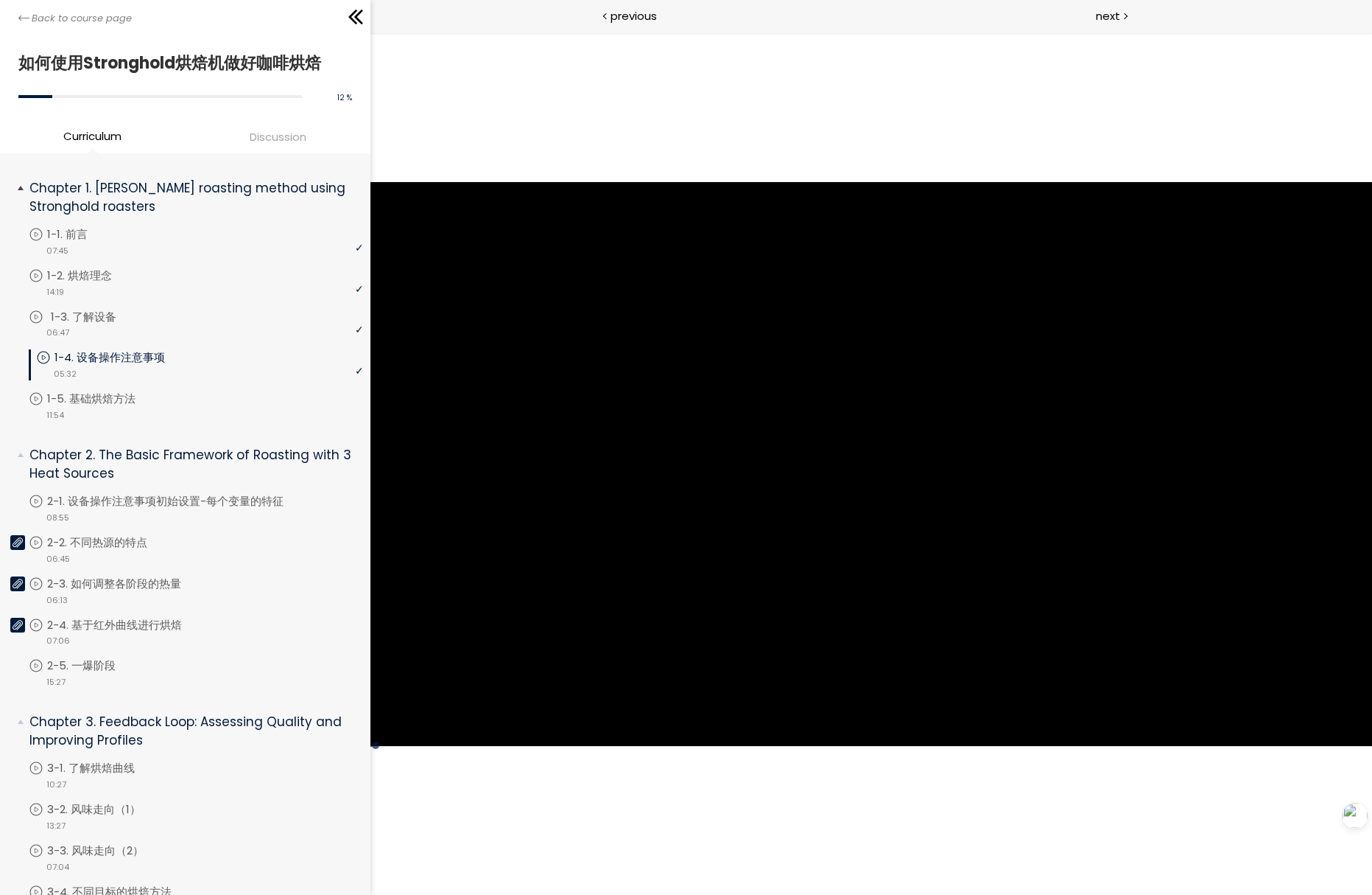
click at [122, 326] on div "video 06:47" at bounding box center [196, 331] width 334 height 14
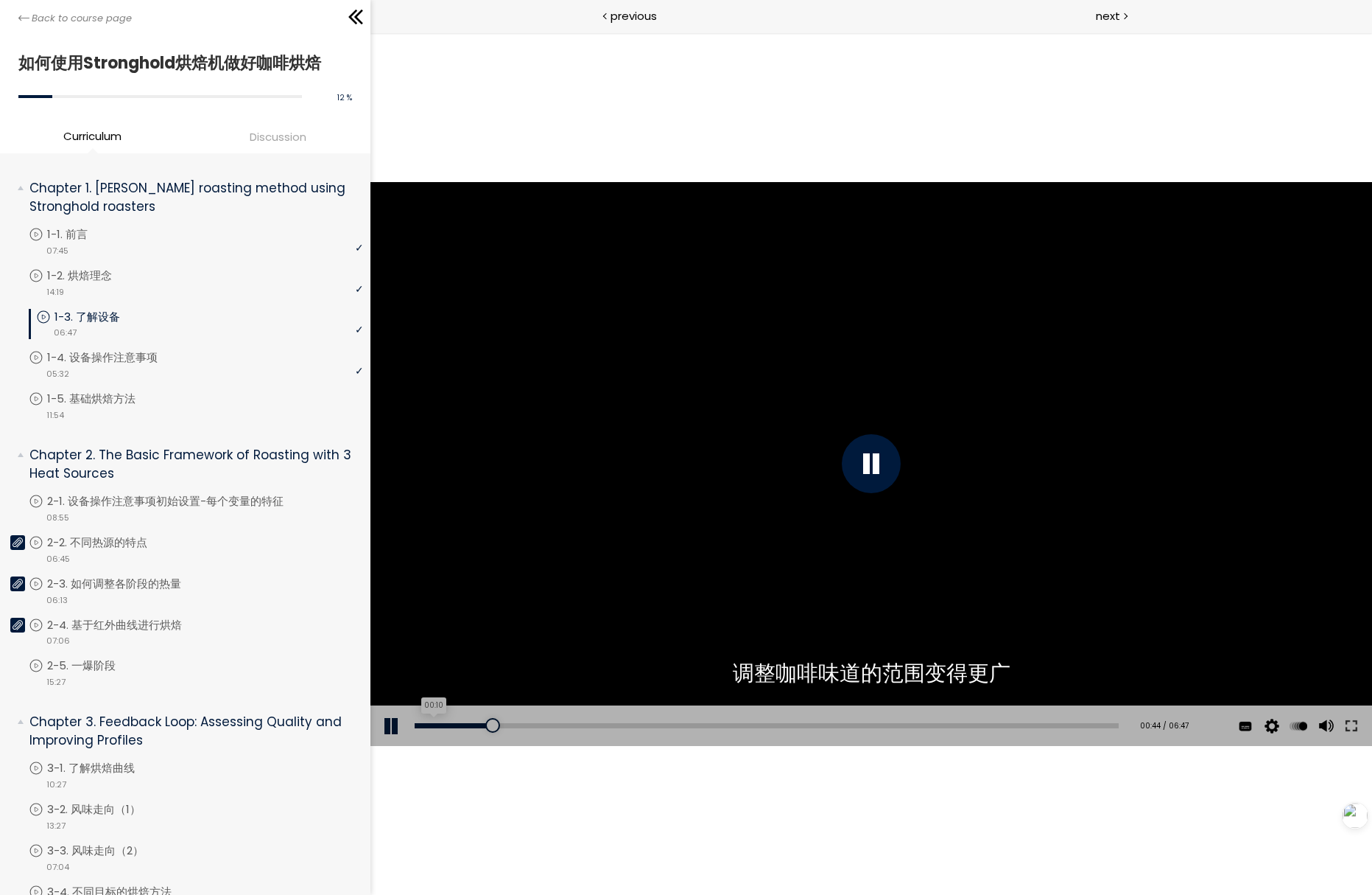
click at [432, 727] on div "00:10" at bounding box center [766, 726] width 704 height 5
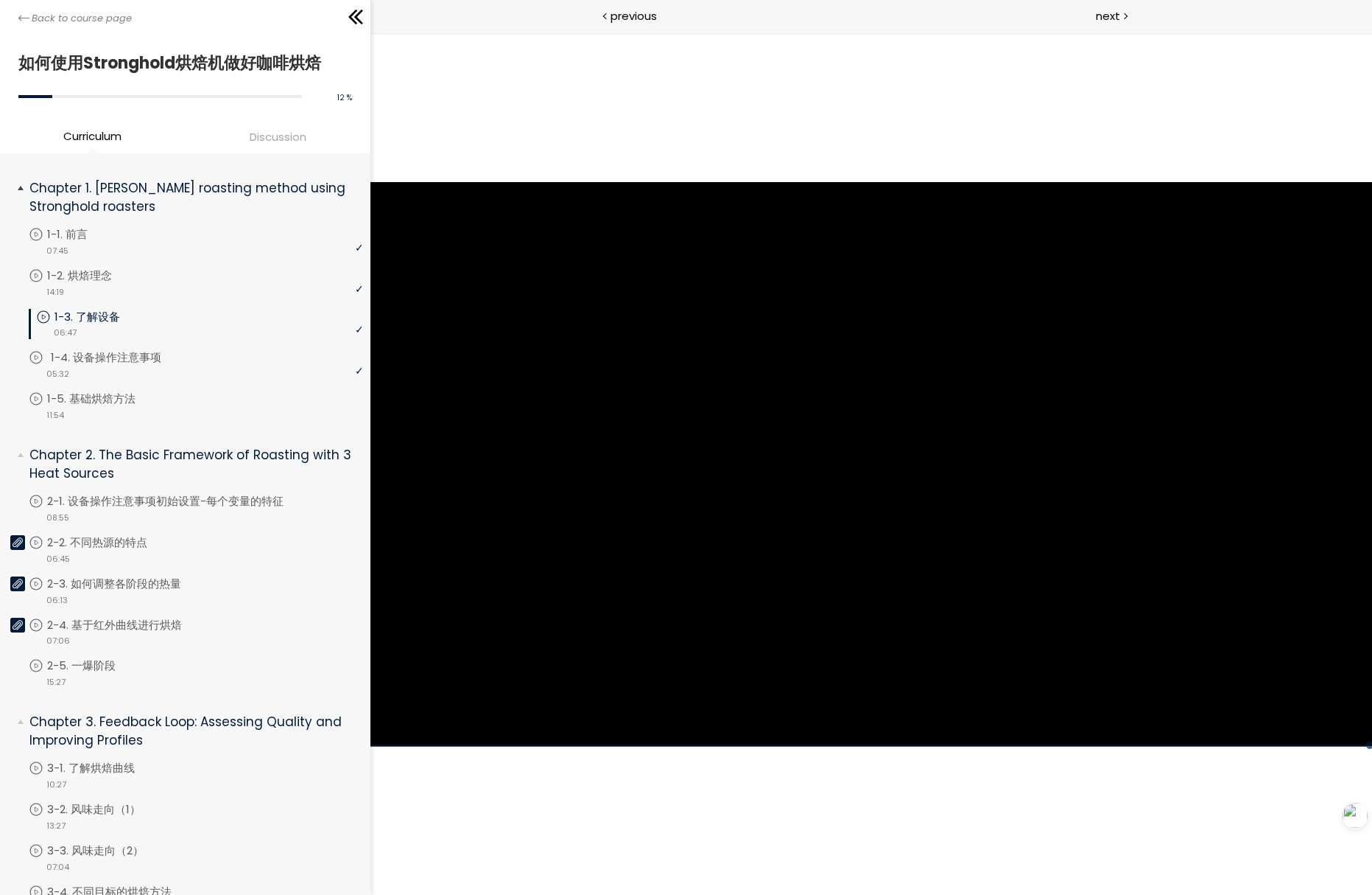
click at [209, 362] on link "1-4. 设备操作注意事项" at bounding box center [196, 357] width 334 height 16
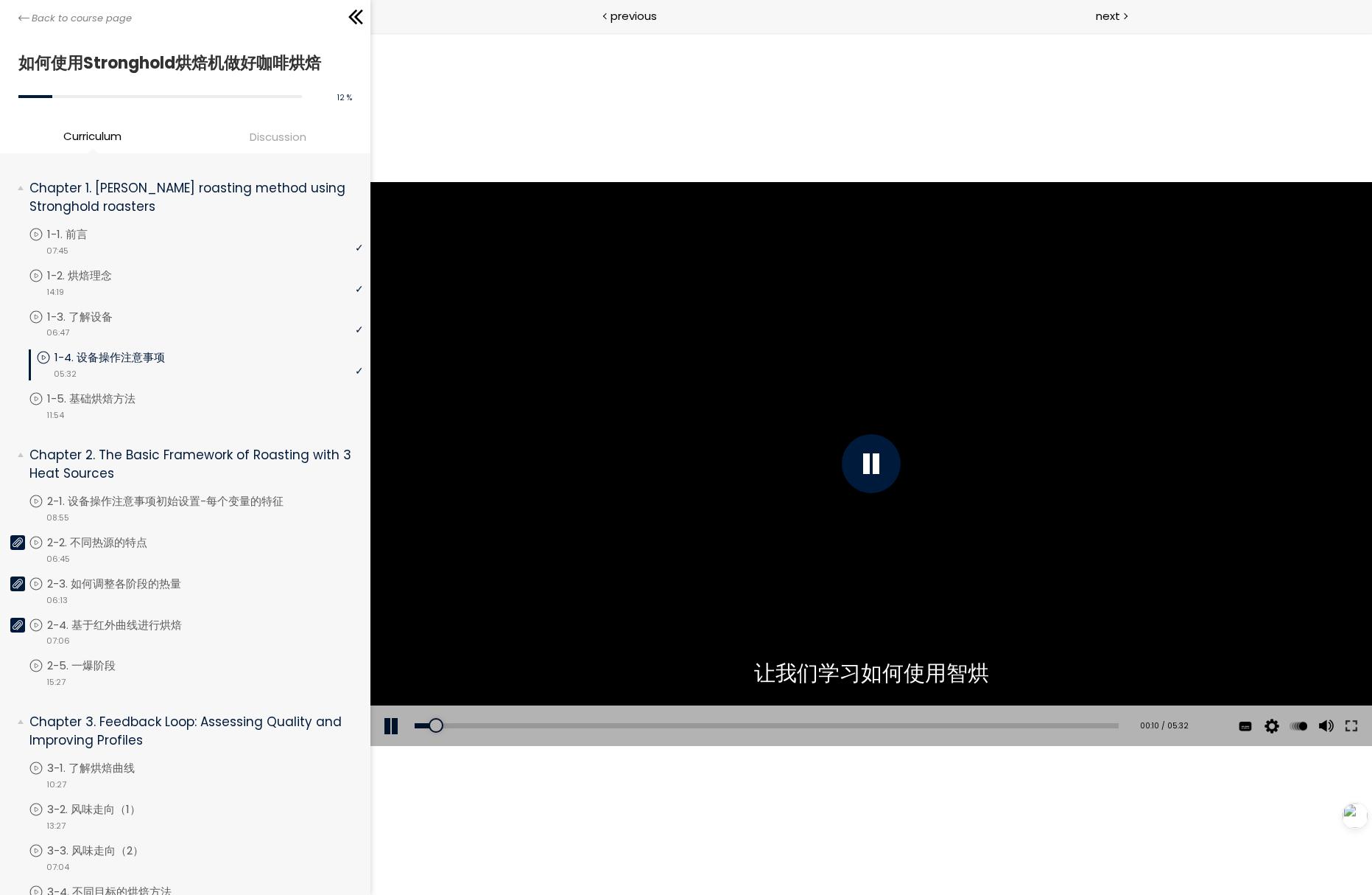
click at [487, 496] on div at bounding box center [871, 463] width 1002 height 564
click at [475, 488] on div at bounding box center [871, 463] width 1002 height 564
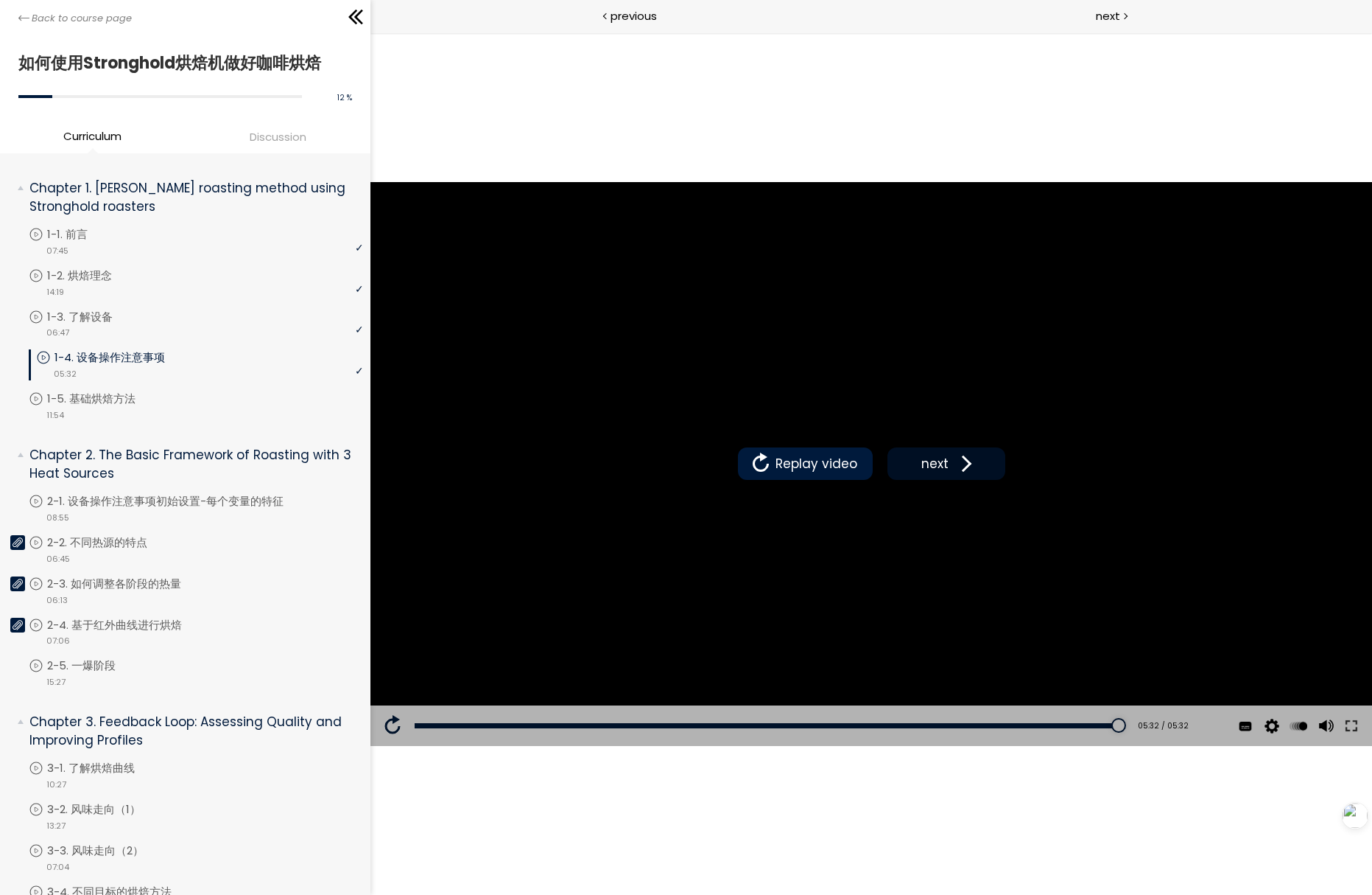
click at [946, 479] on button "next" at bounding box center [946, 463] width 118 height 32
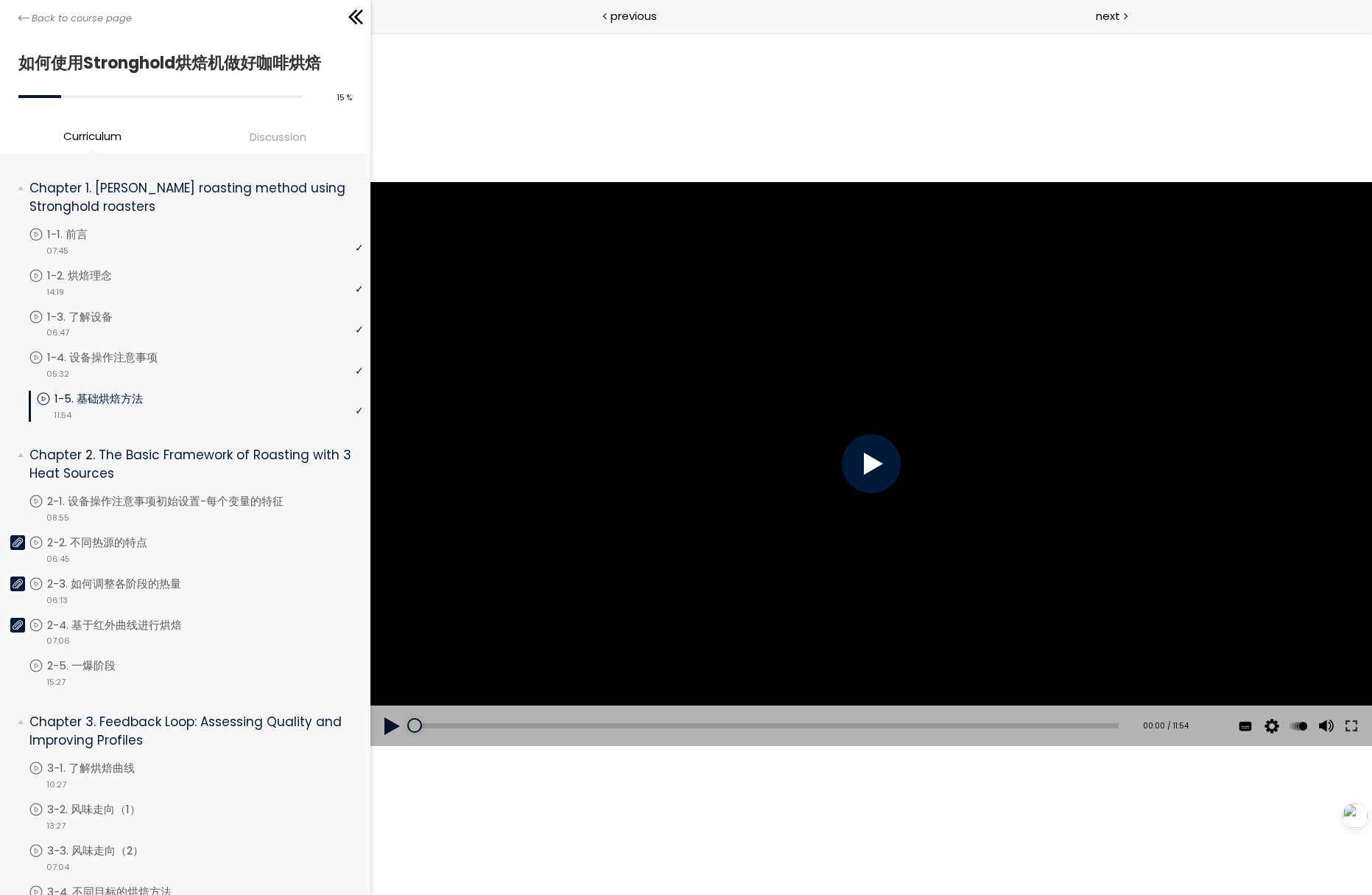
click at [869, 452] on div at bounding box center [871, 464] width 59 height 59
click at [467, 787] on div "点击播放声音 @keyframes VOLUME_SMALL_WAVE_FLASH { 0% { opacity: 0; } 33% { opacity: 1…" at bounding box center [871, 463] width 1002 height 862
click at [449, 443] on div at bounding box center [871, 463] width 1002 height 564
click at [466, 401] on div at bounding box center [871, 463] width 1002 height 564
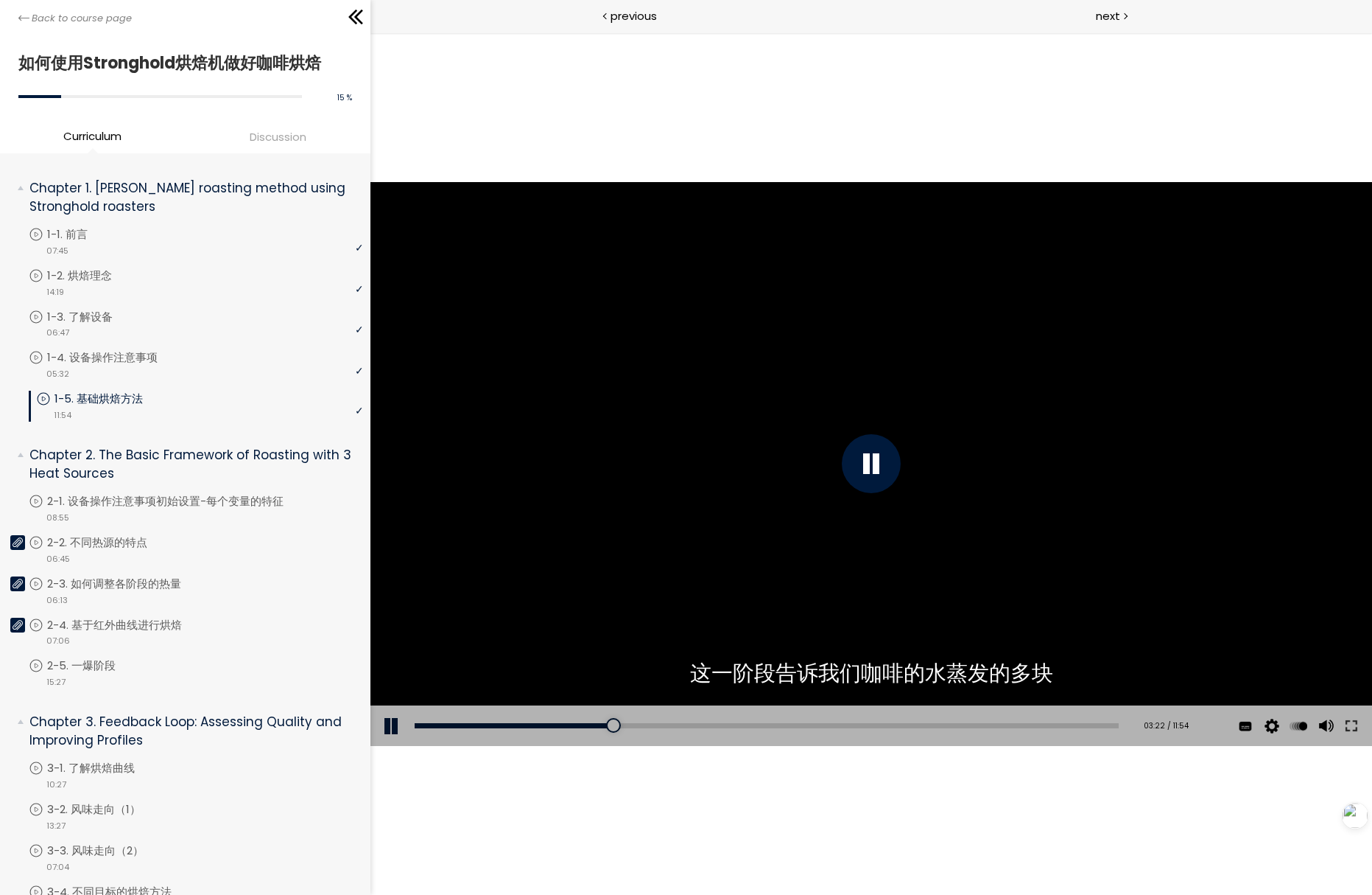
drag, startPoint x: 466, startPoint y: 401, endPoint x: 471, endPoint y: 414, distance: 13.9
click at [471, 414] on div at bounding box center [871, 463] width 1002 height 564
click at [618, 417] on div at bounding box center [871, 463] width 1002 height 564
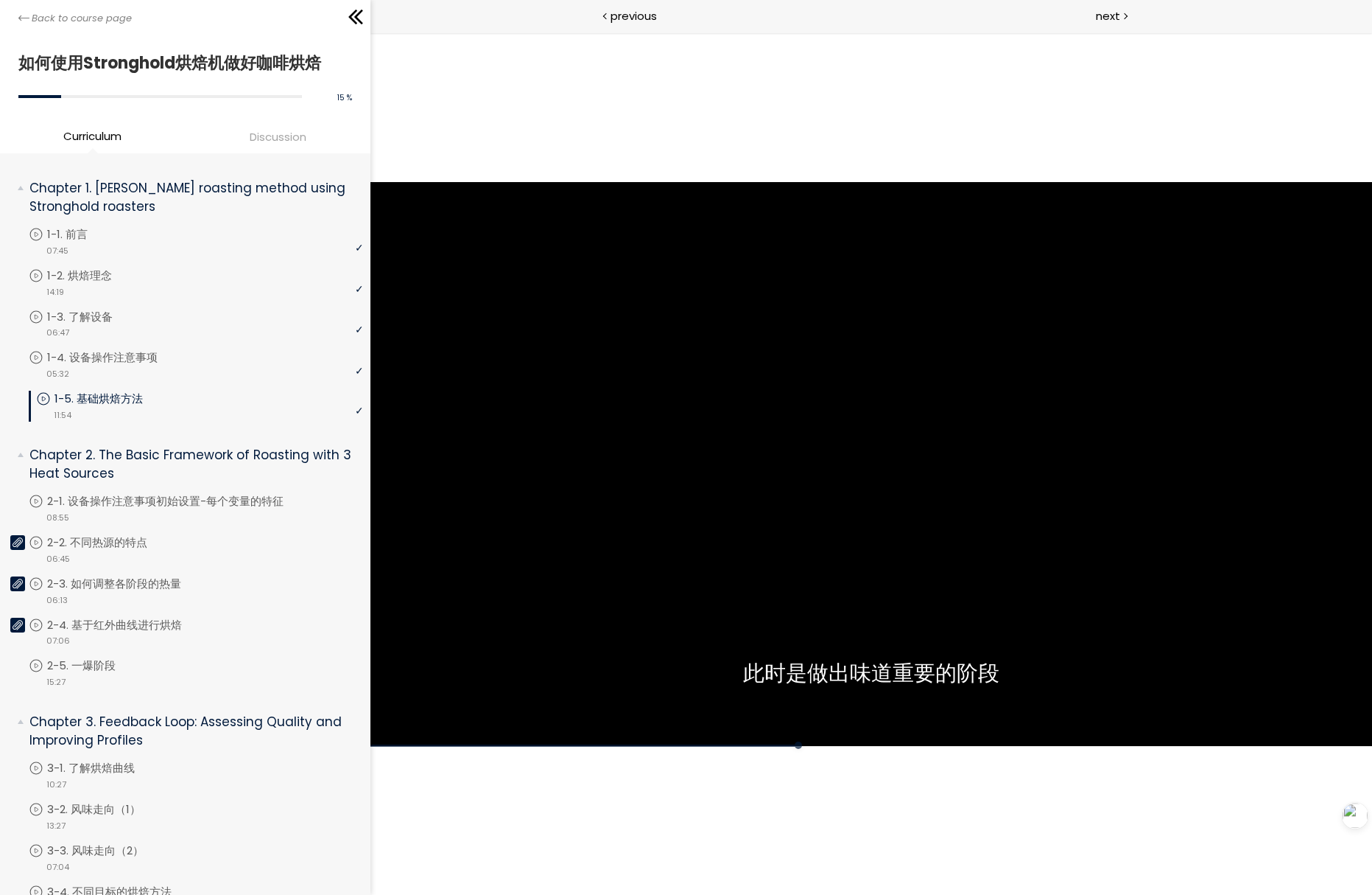
click at [633, 416] on div at bounding box center [871, 463] width 1002 height 564
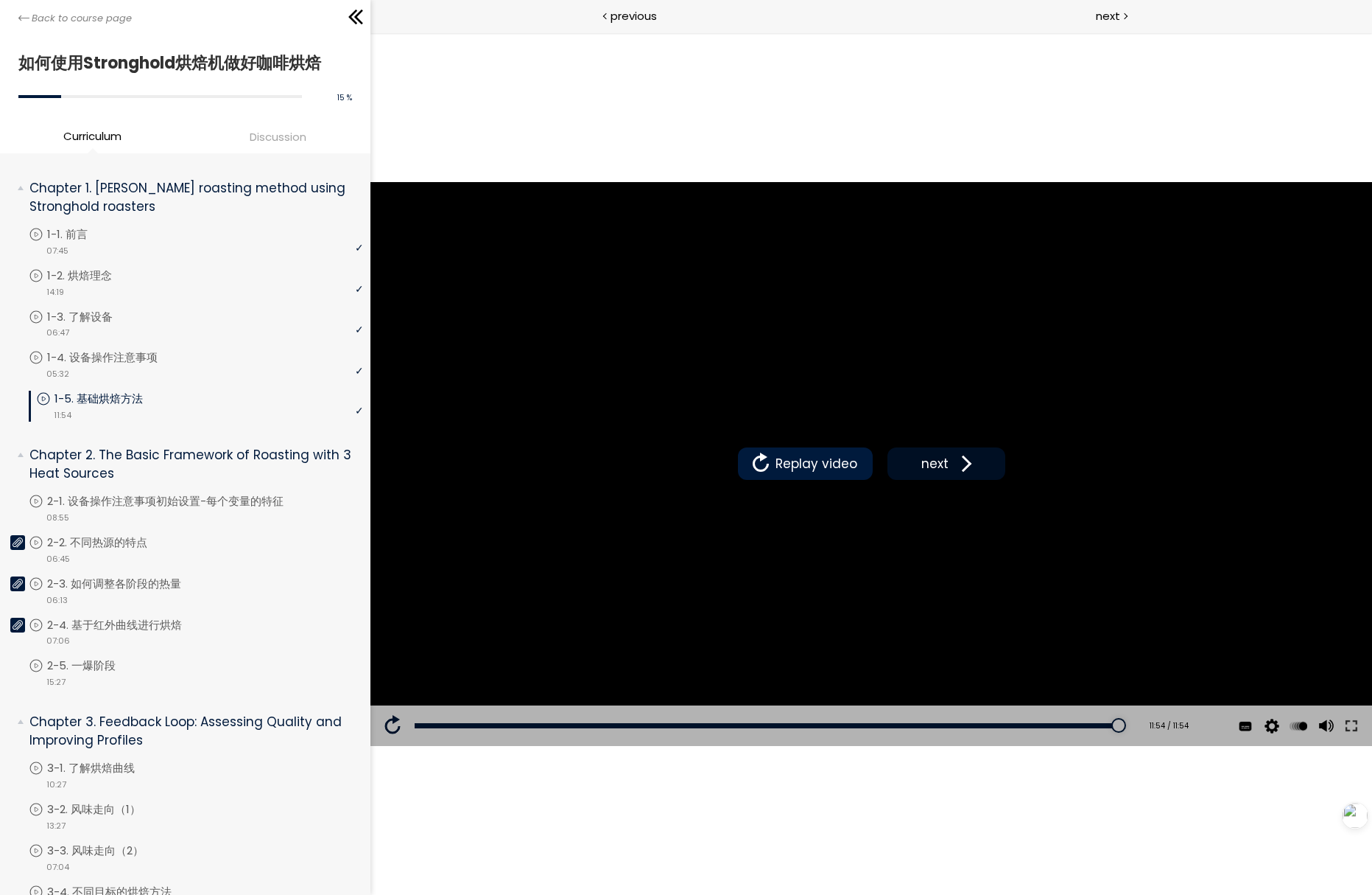
click at [953, 459] on span at bounding box center [963, 463] width 22 height 22
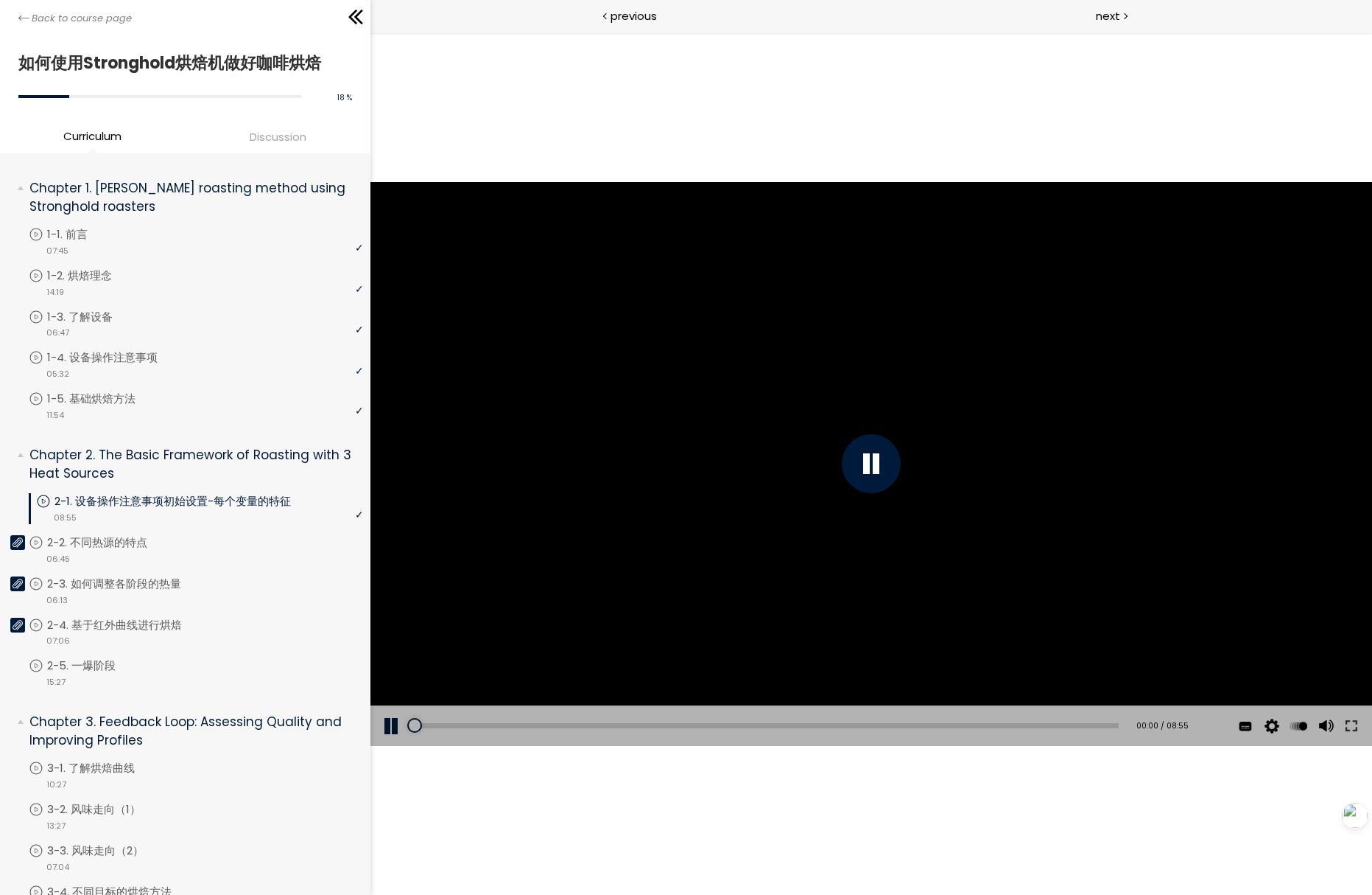
click at [886, 467] on div at bounding box center [871, 464] width 59 height 59
click at [869, 461] on div at bounding box center [871, 464] width 59 height 59
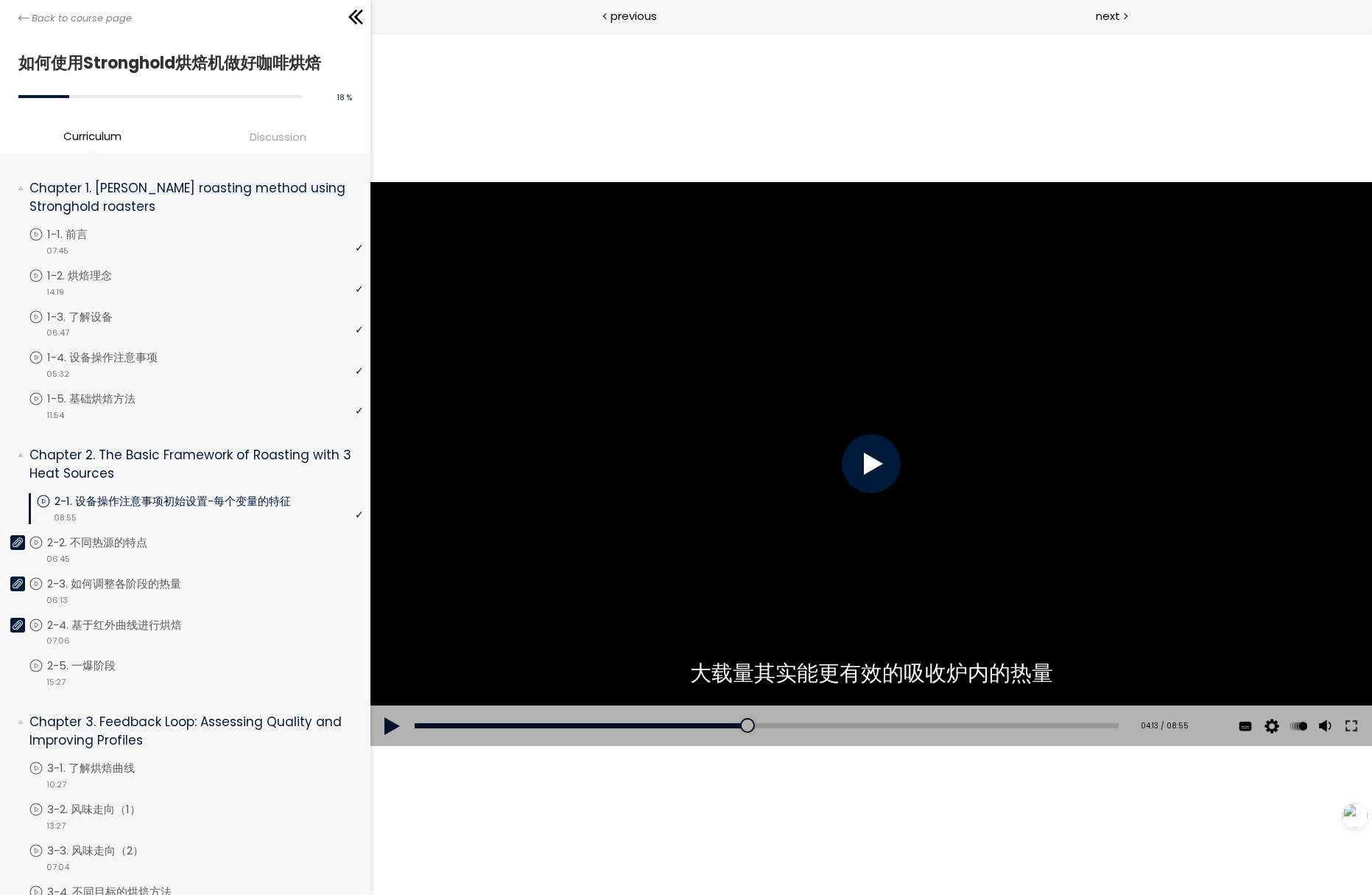
drag, startPoint x: 608, startPoint y: 342, endPoint x: 1180, endPoint y: 736, distance: 694.6
click at [1181, 736] on div "点击播放声音 @keyframes VOLUME_SMALL_WAVE_FLASH { 0% { opacity: 0; } 33% { opacity: 1…" at bounding box center [871, 463] width 1002 height 564
click at [1265, 589] on span "1080p" at bounding box center [1272, 592] width 31 height 14
click at [1270, 589] on span "1080p" at bounding box center [1272, 592] width 31 height 14
click at [1270, 593] on span "1080p" at bounding box center [1272, 592] width 31 height 14
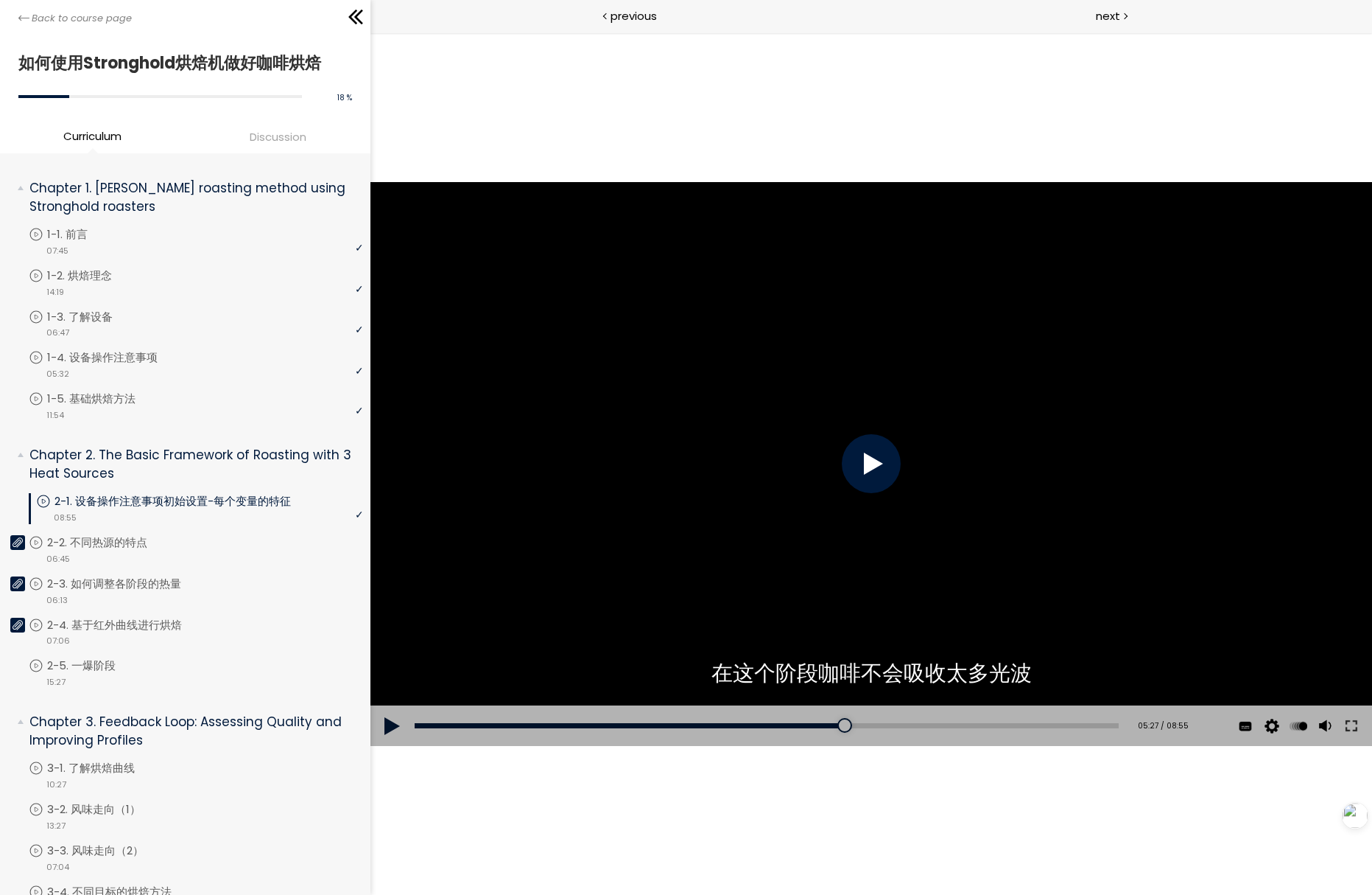
click at [939, 838] on div "点击播放声音 @keyframes VOLUME_SMALL_WAVE_FLASH { 0% { opacity: 0; } 33% { opacity: 1…" at bounding box center [871, 463] width 1002 height 862
click at [886, 488] on div at bounding box center [871, 464] width 59 height 59
click at [1149, 605] on div at bounding box center [871, 463] width 1002 height 564
click at [1352, 728] on button at bounding box center [1351, 726] width 26 height 41
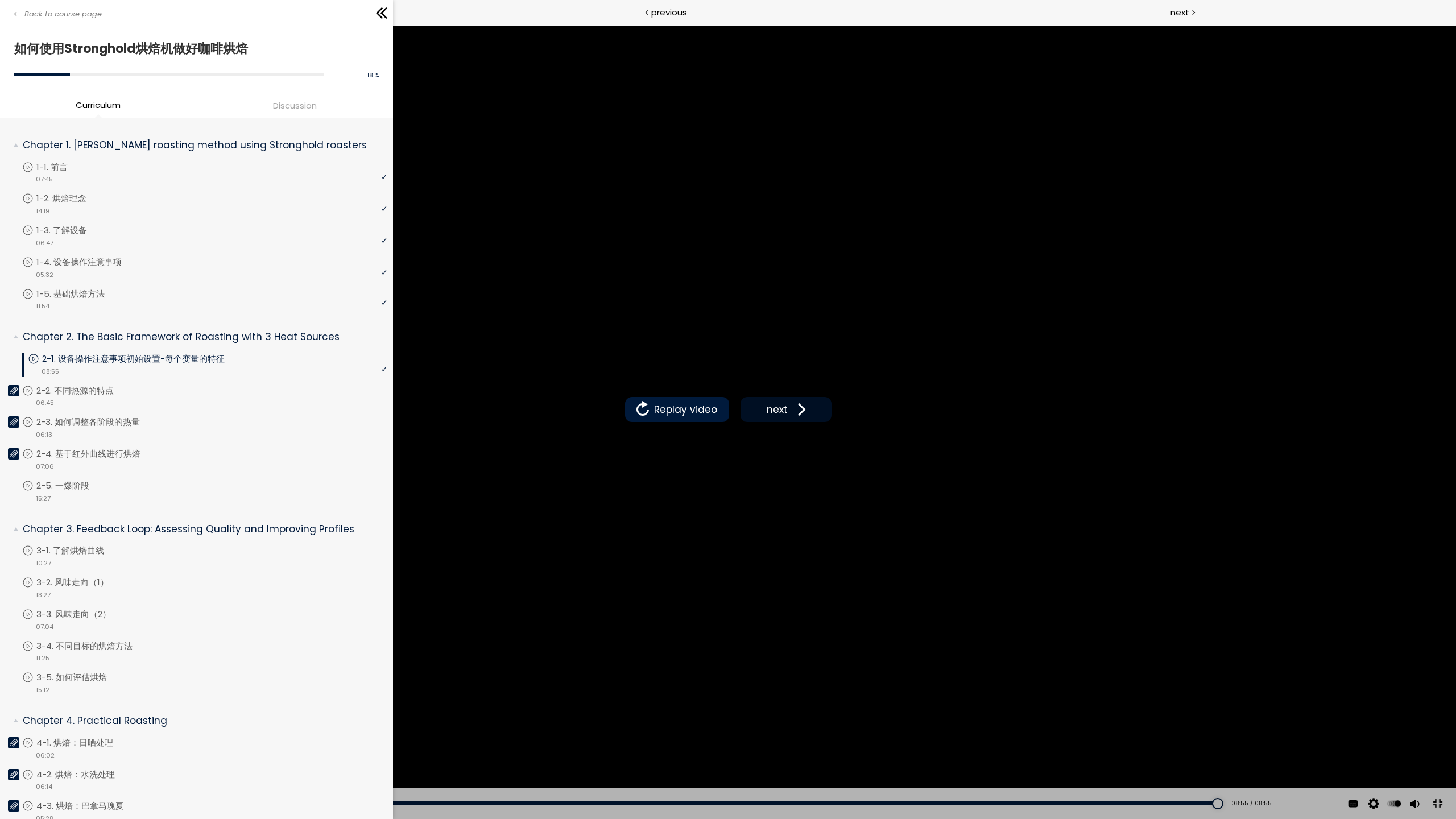
click at [804, 414] on span at bounding box center [799, 410] width 17 height 17
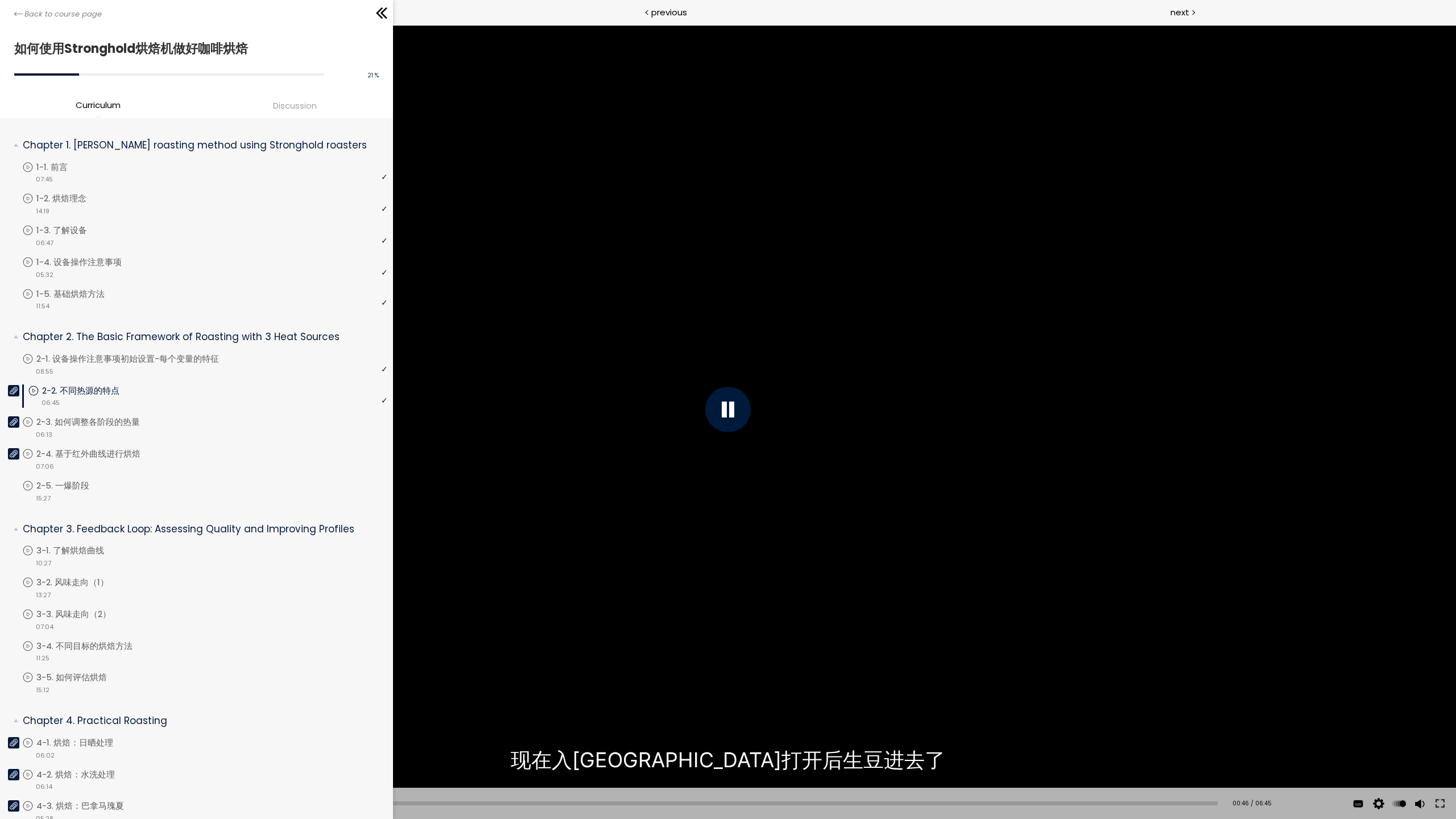
click at [944, 541] on div "您可以点击上方的 📎 下载烘焙曲线。" at bounding box center [728, 410] width 1456 height 819
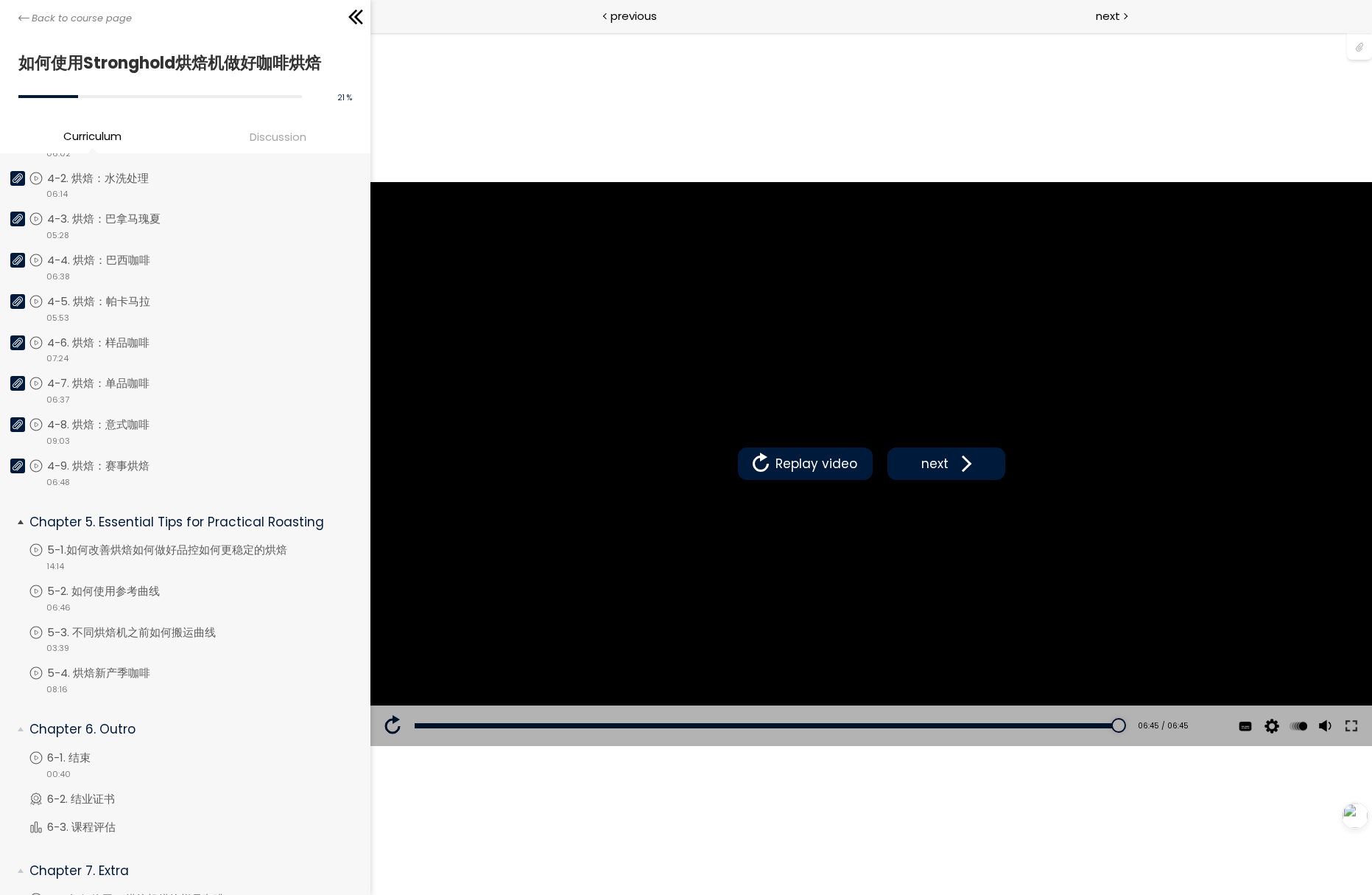
scroll to position [949, 0]
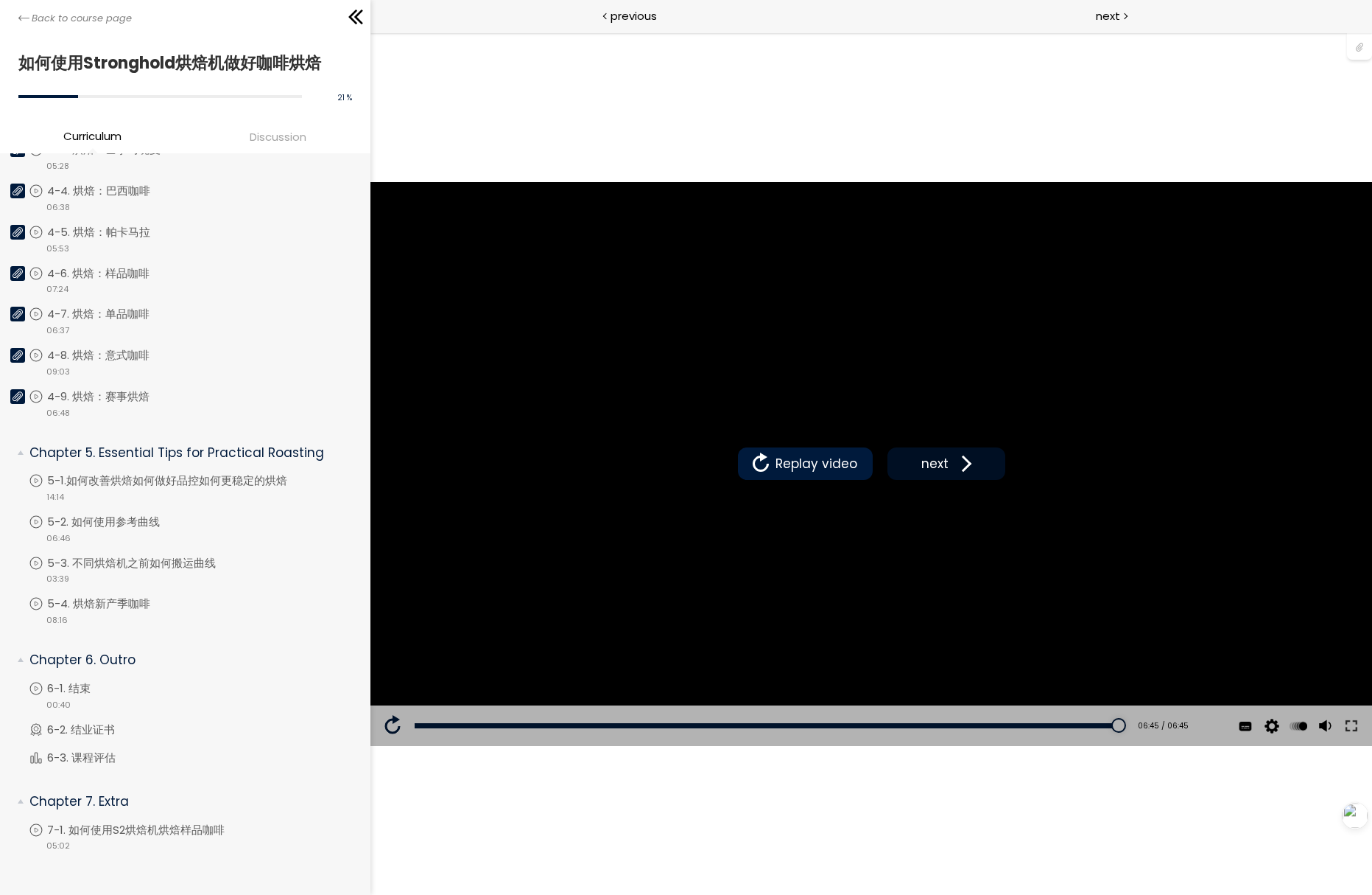
click at [928, 464] on span "next" at bounding box center [935, 463] width 35 height 19
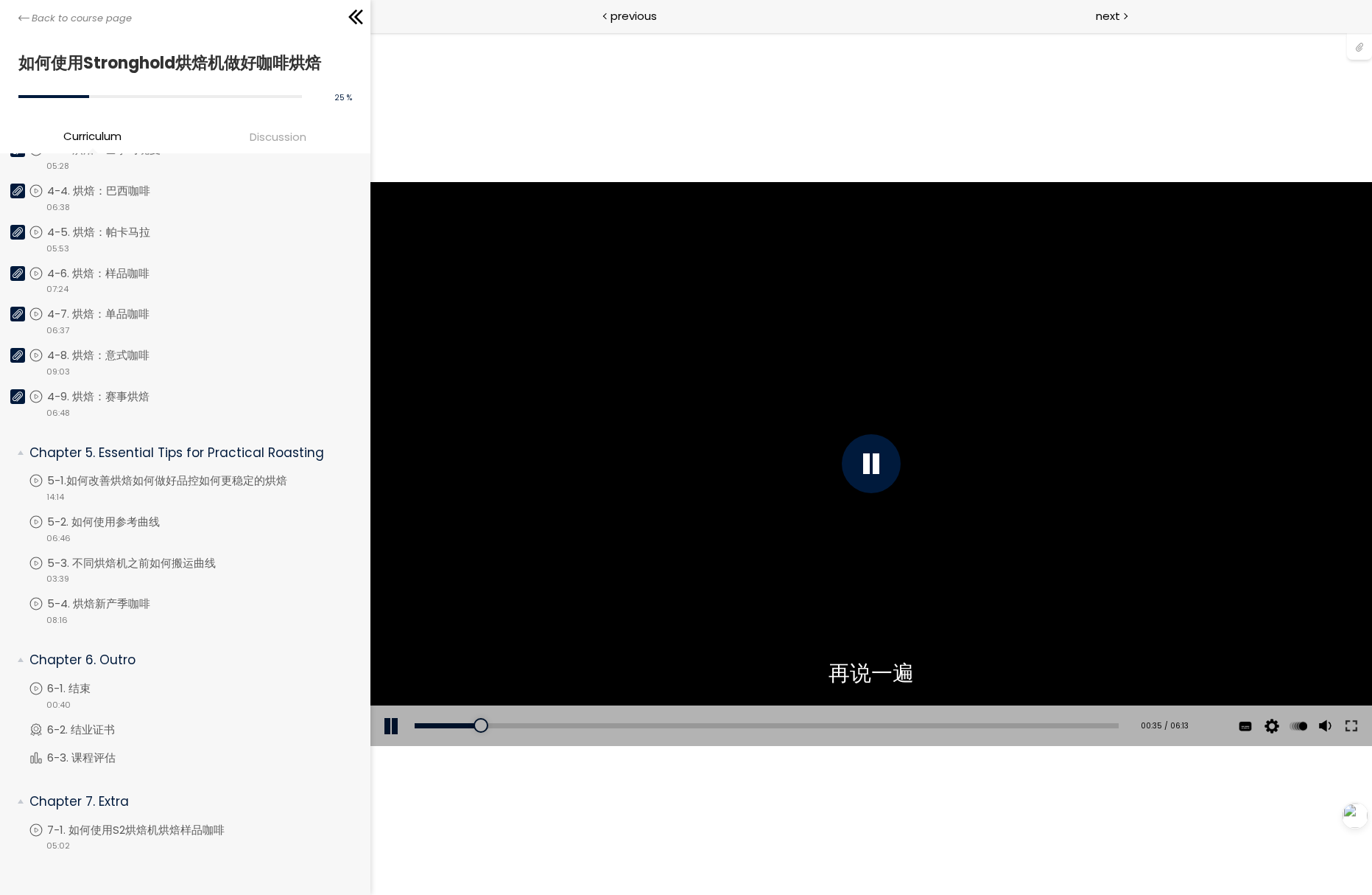
click at [1356, 46] on div at bounding box center [1359, 45] width 25 height 28
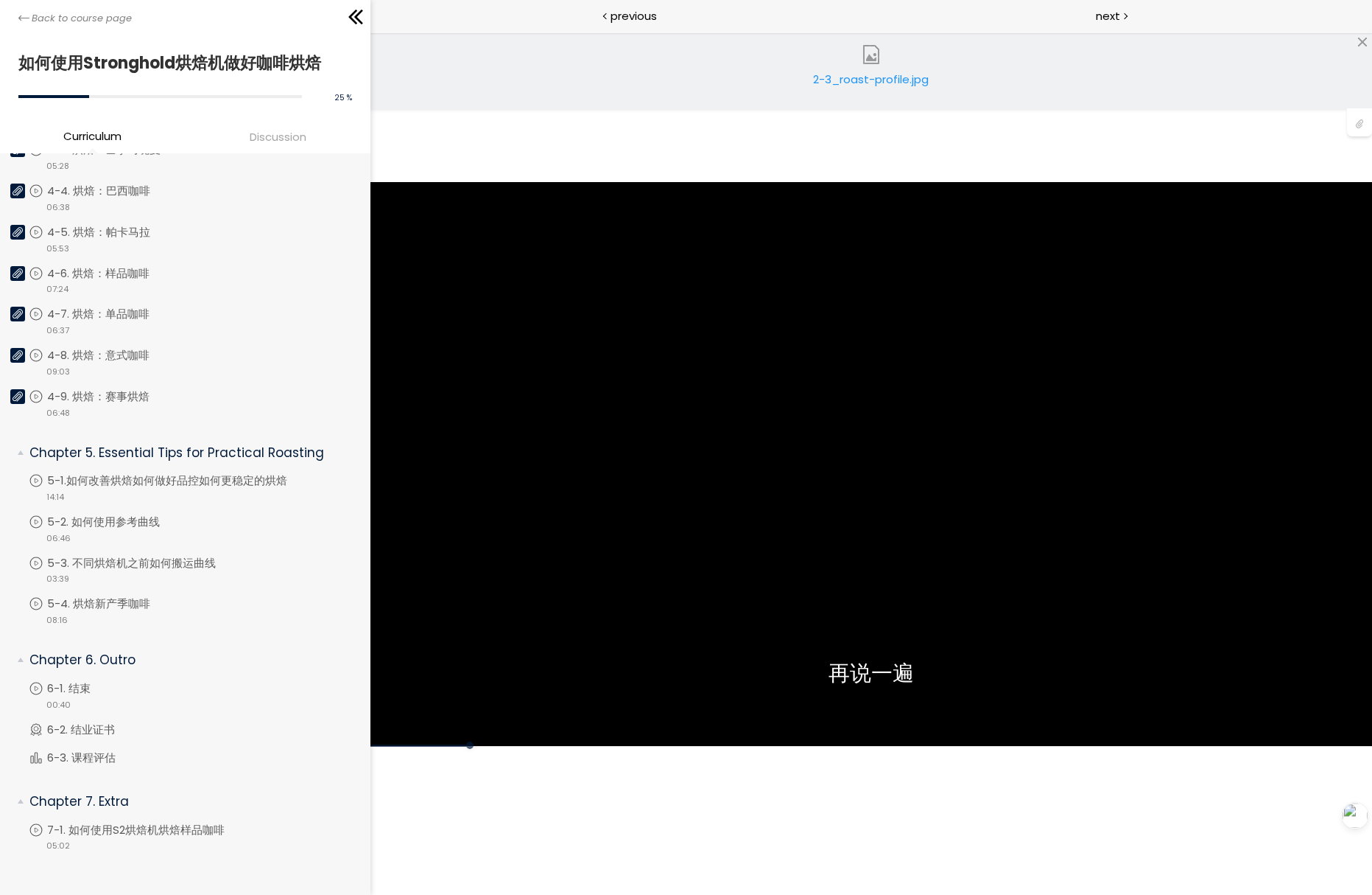
click at [859, 73] on div "2-3_roast-profile.jpg" at bounding box center [870, 85] width 125 height 30
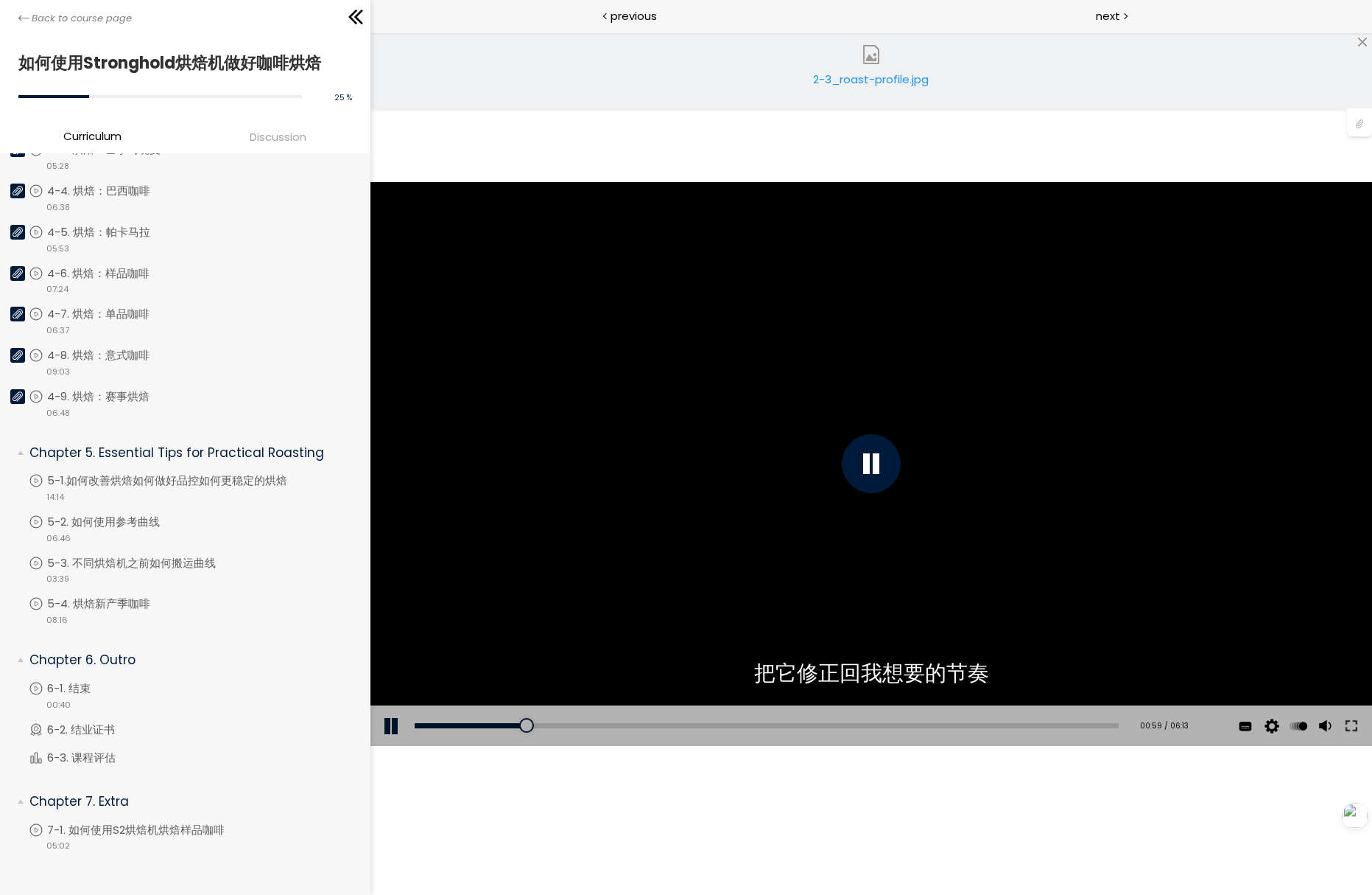
click at [661, 553] on div "您可以点击上方的 📎 下载烘焙曲线。" at bounding box center [871, 463] width 1002 height 564
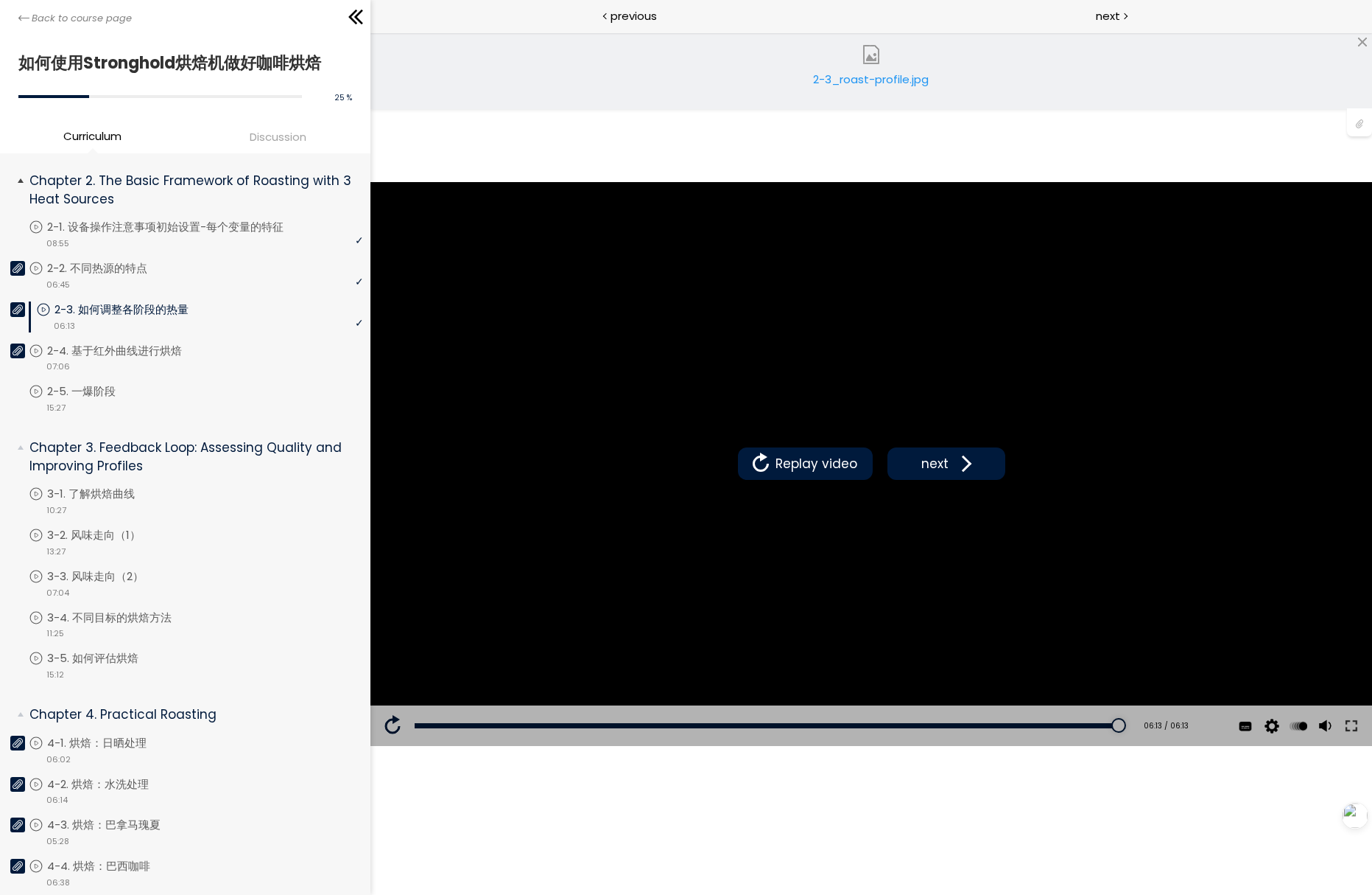
scroll to position [273, 0]
click at [919, 462] on span "next" at bounding box center [935, 463] width 35 height 19
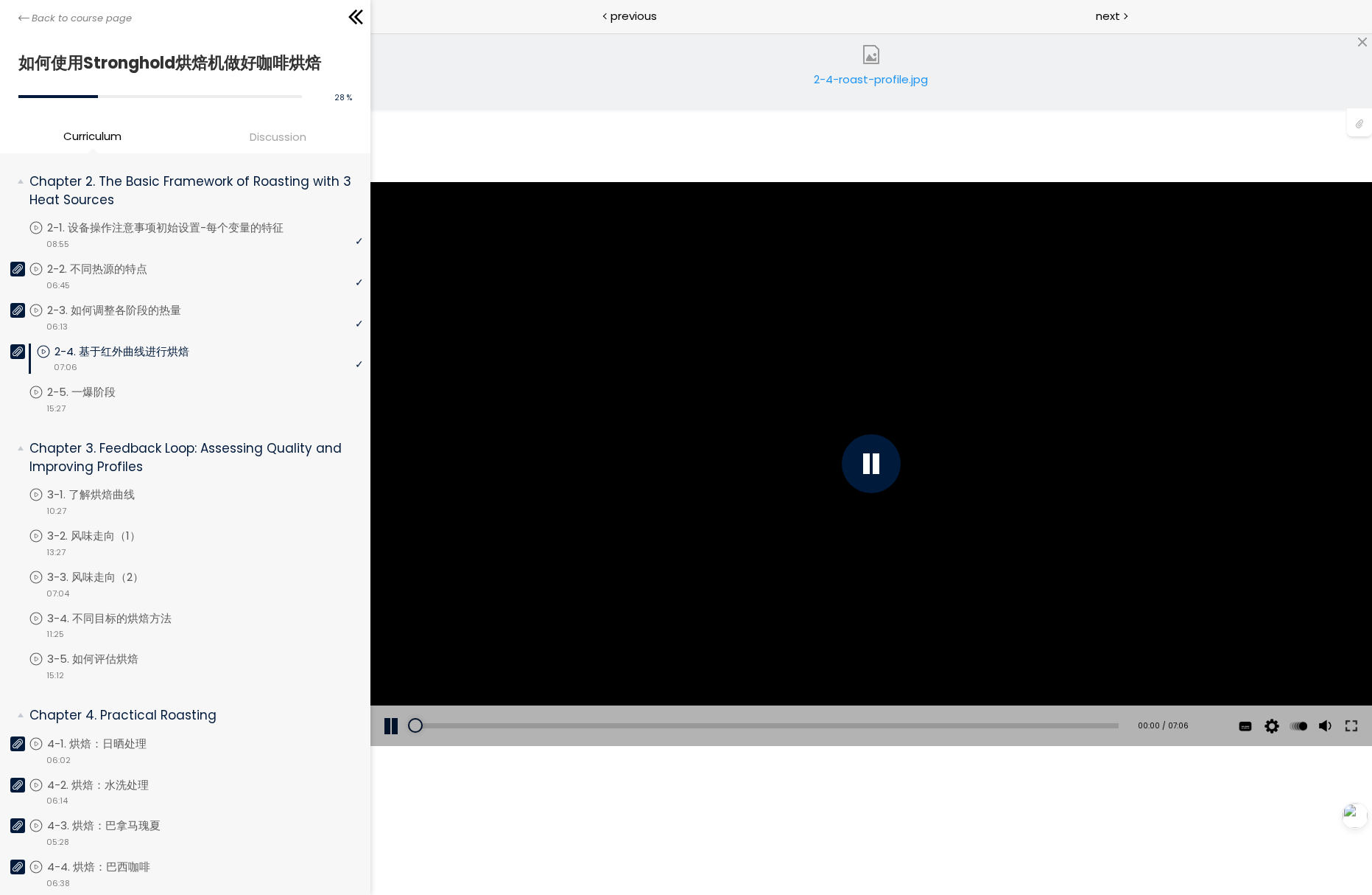
click at [878, 85] on div "2-4-roast-profile.jpg" at bounding box center [870, 85] width 125 height 30
click at [665, 765] on div "点击播放声音 @keyframes VOLUME_SMALL_WAVE_FLASH { 0% { opacity: 0; } 33% { opacity: 1…" at bounding box center [871, 463] width 1002 height 862
click at [625, 580] on div "您可以点击上方的 📎 下载烘焙曲线。" at bounding box center [871, 463] width 1002 height 564
click at [579, 573] on div "您可以点击上方的 📎 下载烘焙曲线。" at bounding box center [871, 463] width 1002 height 564
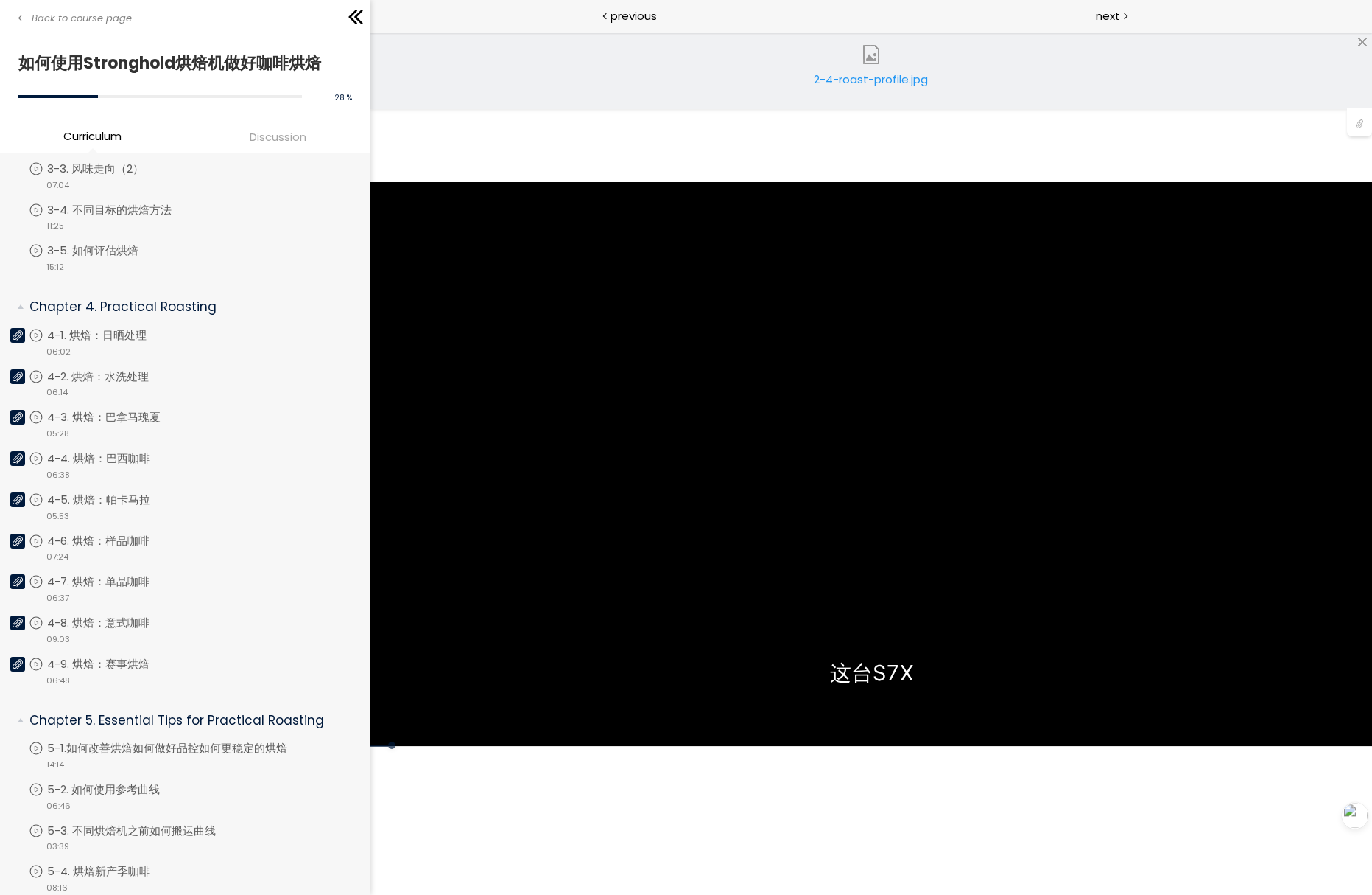
scroll to position [703, 0]
